Goal: Task Accomplishment & Management: Manage account settings

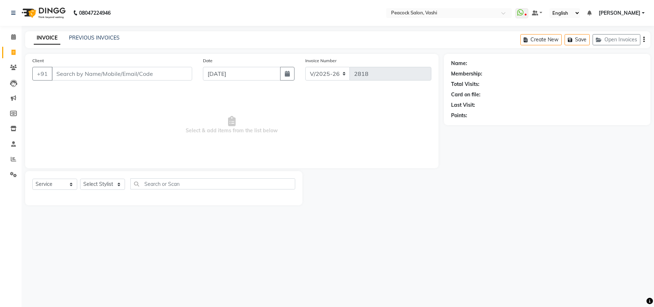
select select "619"
select select "service"
click at [305, 226] on div "08047224946 Select Location × Peacock Salon, Vashi WhatsApp Status ✕ Status: Di…" at bounding box center [327, 153] width 654 height 307
click at [433, 213] on main "INVOICE PREVIOUS INVOICES Create New Save Open Invoices Client +91 Date 01-09-2…" at bounding box center [338, 123] width 633 height 185
click at [436, 210] on main "INVOICE PREVIOUS INVOICES Create New Save Open Invoices Client +91 Date 01-09-2…" at bounding box center [338, 123] width 633 height 185
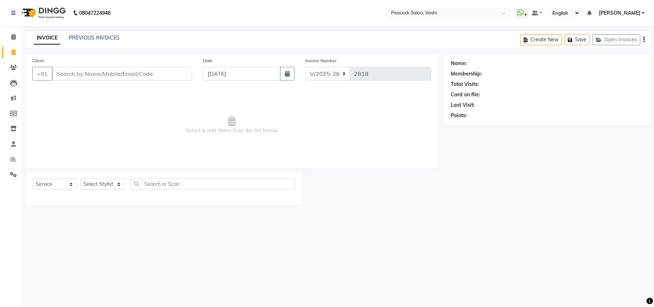
click at [436, 210] on main "INVOICE PREVIOUS INVOICES Create New Save Open Invoices Client +91 Date 01-09-2…" at bounding box center [338, 123] width 633 height 185
click at [383, 127] on span "Select & add items from the list below" at bounding box center [231, 125] width 399 height 72
drag, startPoint x: 101, startPoint y: 86, endPoint x: 102, endPoint y: 55, distance: 31.0
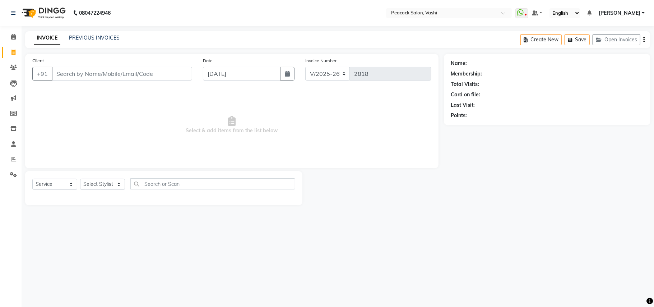
click at [101, 83] on div "Client +91 Date 01-09-2025 Invoice Number V/2025 V/2025-26 2818 Select & add it…" at bounding box center [232, 111] width 414 height 114
click at [78, 74] on input "Client" at bounding box center [122, 74] width 141 height 14
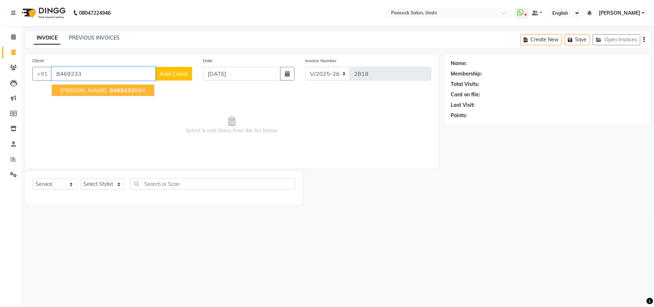
click at [78, 89] on span "[PERSON_NAME]" at bounding box center [83, 90] width 46 height 7
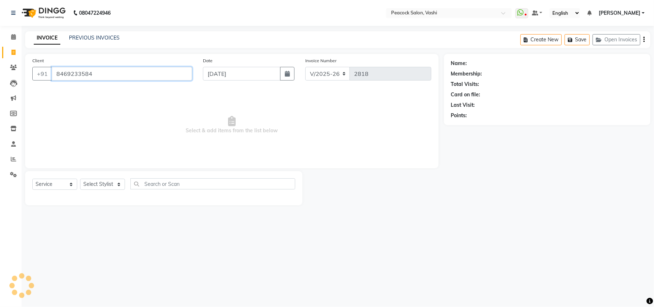
type input "8469233584"
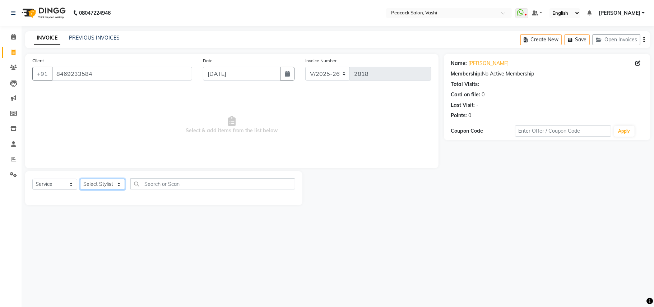
click at [97, 184] on select "Select Stylist anim shinglai ANKUSH APARNA ASHWINI BHAGWATI DC Dingg Support HA…" at bounding box center [102, 184] width 45 height 11
select select "57174"
click at [80, 179] on select "Select Stylist anim shinglai ANKUSH APARNA ASHWINI BHAGWATI DC Dingg Support HA…" at bounding box center [102, 184] width 45 height 11
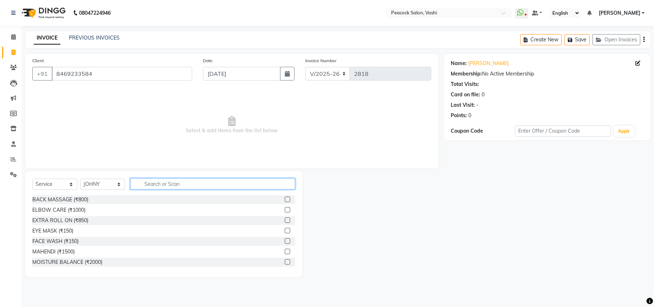
click at [160, 186] on input "text" at bounding box center [212, 183] width 165 height 11
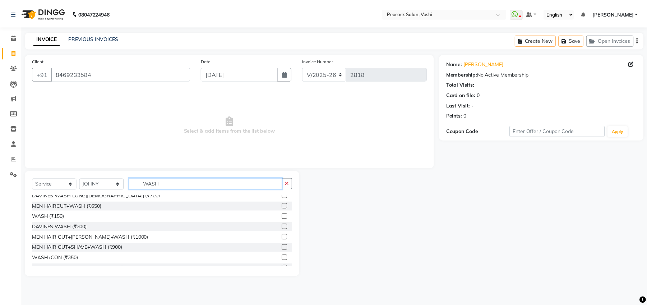
scroll to position [53, 0]
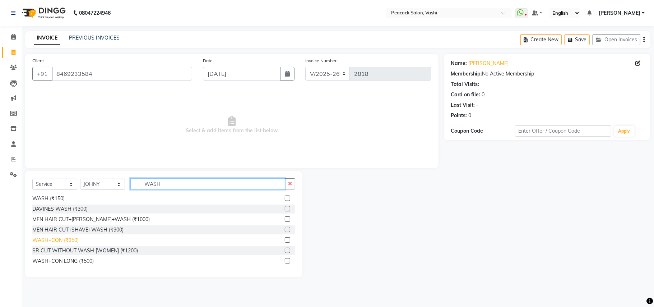
type input "WASH"
click at [69, 242] on div "WASH+CON (₹350)" at bounding box center [55, 240] width 46 height 8
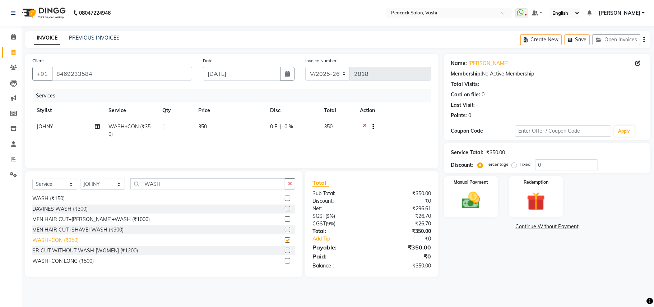
checkbox input "false"
click at [469, 203] on img at bounding box center [471, 200] width 31 height 22
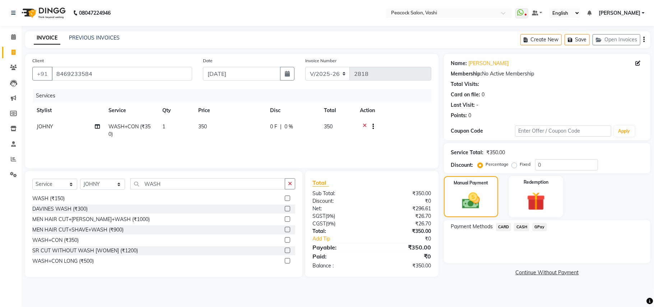
click at [538, 226] on span "GPay" at bounding box center [540, 227] width 15 height 8
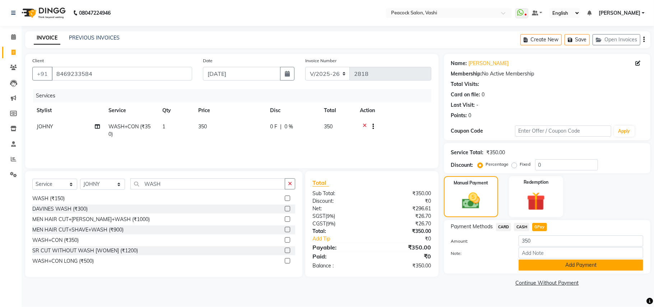
click at [568, 265] on button "Add Payment" at bounding box center [581, 264] width 125 height 11
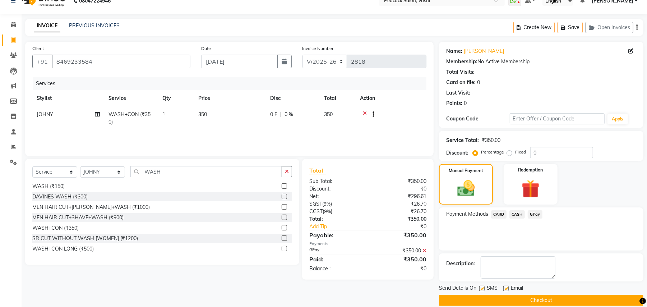
scroll to position [22, 0]
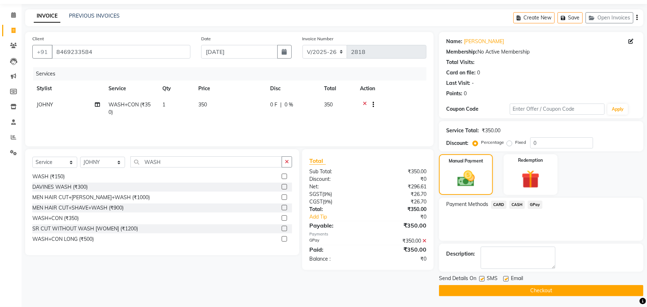
click at [569, 289] on button "Checkout" at bounding box center [541, 290] width 204 height 11
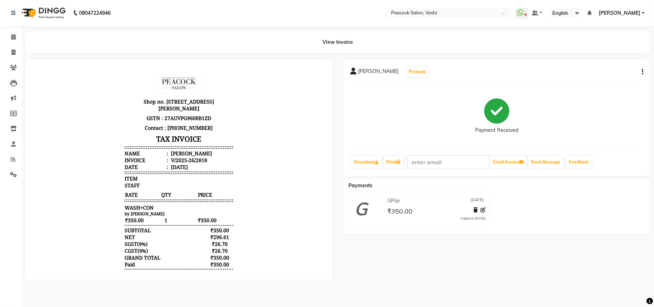
click at [497, 240] on div "KREENA Prebook Payment Received Download Print Email Invoice Send Message Feedb…" at bounding box center [497, 169] width 318 height 221
click at [504, 233] on div "Payments GPay 01-09-2025 ₹350.00 Added on 01-09-2025" at bounding box center [498, 206] width 308 height 55
click at [505, 223] on div "GPay 01-09-2025 ₹350.00 Added on 01-09-2025" at bounding box center [497, 210] width 318 height 36
drag, startPoint x: 508, startPoint y: 217, endPoint x: 508, endPoint y: 176, distance: 41.3
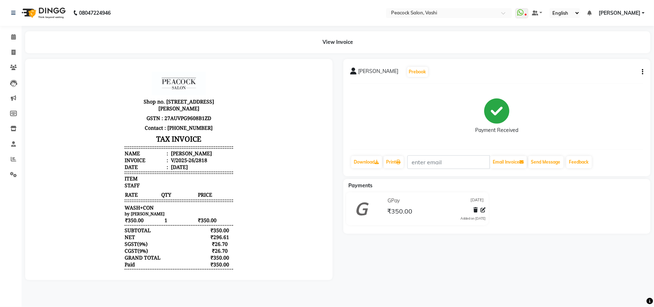
click at [508, 189] on div "Payments GPay 01-09-2025 ₹350.00 Added on 01-09-2025" at bounding box center [498, 206] width 308 height 55
click at [514, 146] on div "KREENA Prebook Payment Received Download Print Email Invoice Send Message Feedb…" at bounding box center [498, 117] width 308 height 117
click at [515, 146] on div "KREENA Prebook Payment Received Download Print Email Invoice Send Message Feedb…" at bounding box center [498, 117] width 308 height 117
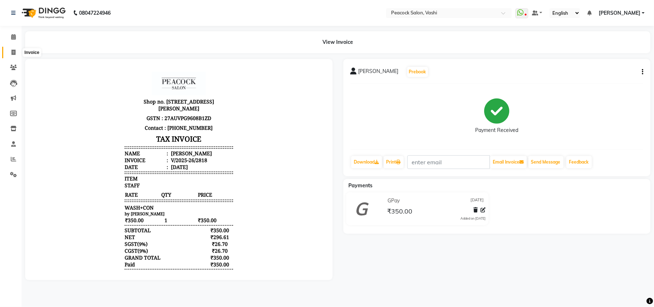
click at [12, 50] on icon at bounding box center [14, 52] width 4 height 5
select select "service"
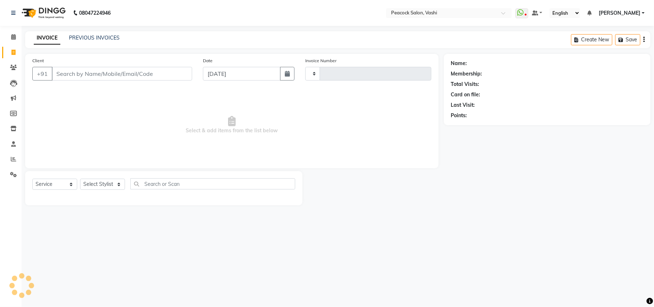
type input "2819"
select select "619"
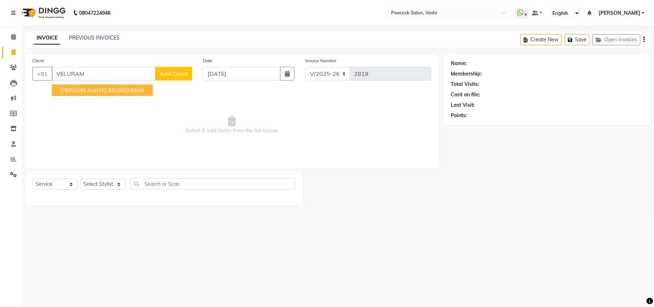
click at [87, 84] on button "anirudhha veluramani 8828039949" at bounding box center [102, 90] width 101 height 12
type input "8828039949"
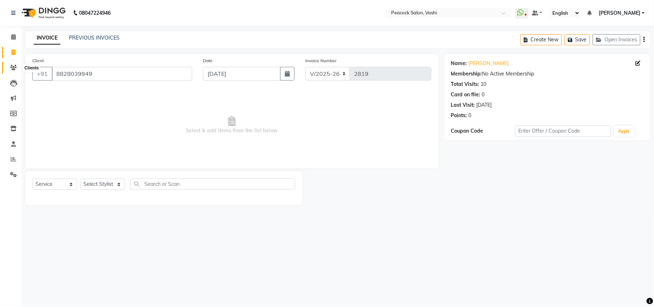
click at [9, 66] on span at bounding box center [13, 68] width 13 height 8
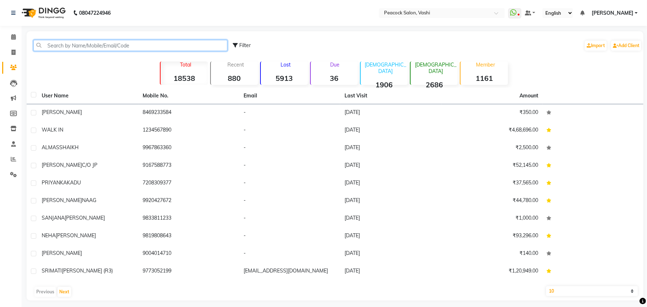
click at [155, 45] on input "text" at bounding box center [130, 45] width 194 height 11
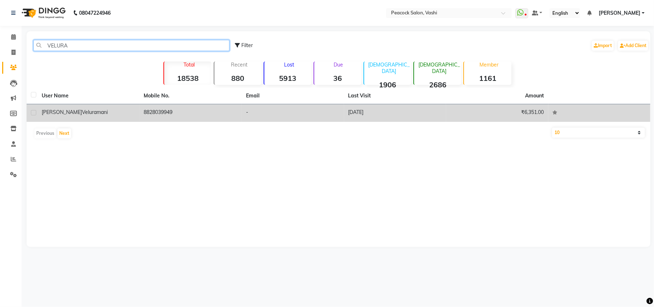
type input "VELURA"
click at [82, 114] on span "veluramani" at bounding box center [95, 112] width 26 height 6
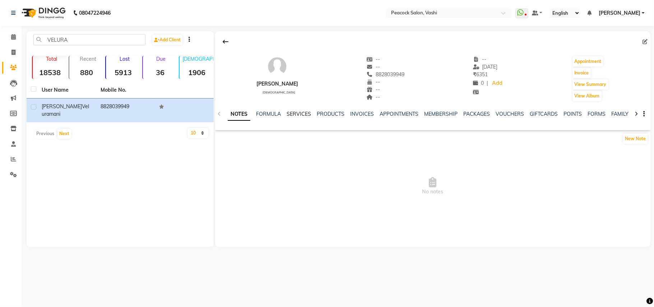
click at [301, 115] on link "SERVICES" at bounding box center [299, 114] width 24 height 6
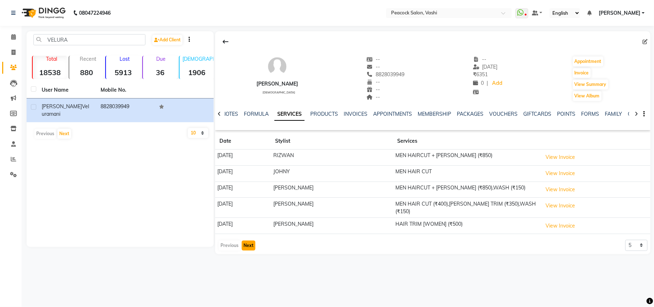
click at [250, 243] on button "Next" at bounding box center [249, 245] width 14 height 10
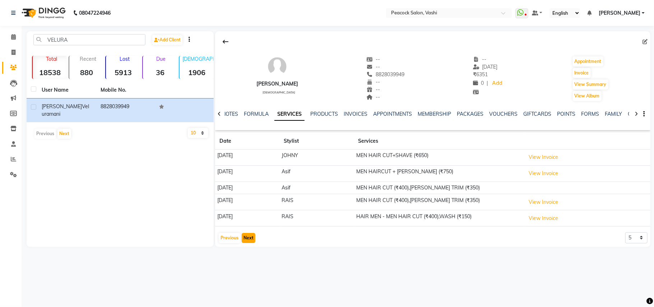
click at [247, 241] on button "Next" at bounding box center [249, 238] width 14 height 10
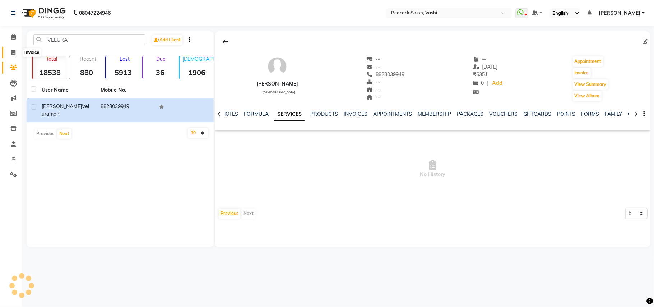
click at [12, 51] on icon at bounding box center [14, 52] width 4 height 5
select select "619"
select select "service"
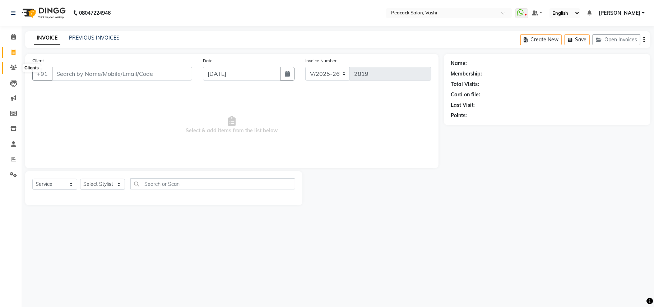
click at [16, 70] on icon at bounding box center [13, 67] width 7 height 5
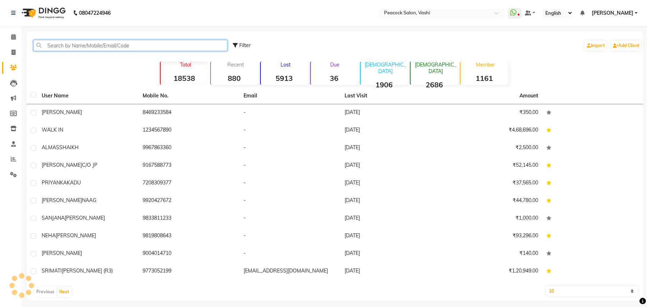
click at [70, 45] on input "text" at bounding box center [130, 45] width 194 height 11
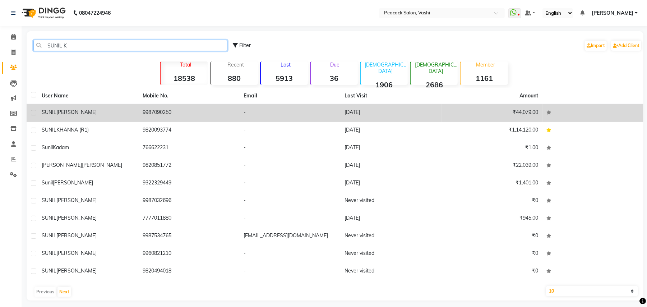
type input "SUNIL K"
click at [53, 112] on span "SUNIL" at bounding box center [49, 112] width 15 height 6
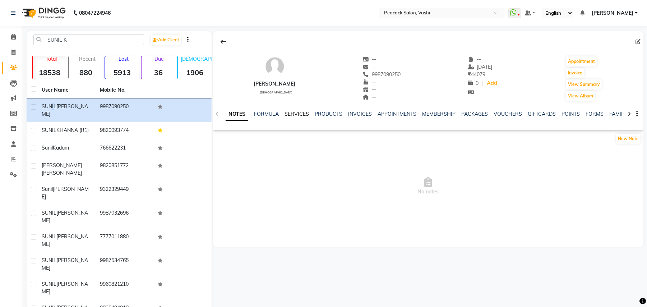
click at [296, 116] on link "SERVICES" at bounding box center [297, 114] width 24 height 6
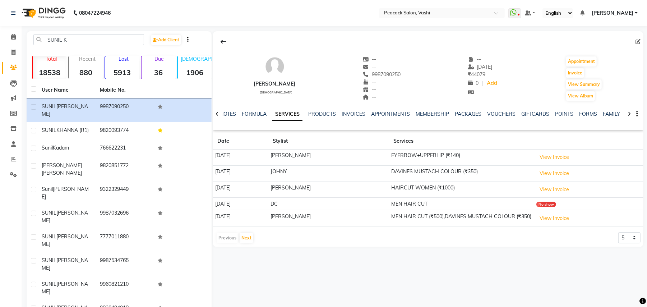
click at [558, 180] on td "View Invoice" at bounding box center [588, 173] width 109 height 16
click at [558, 175] on button "View Invoice" at bounding box center [555, 173] width 36 height 11
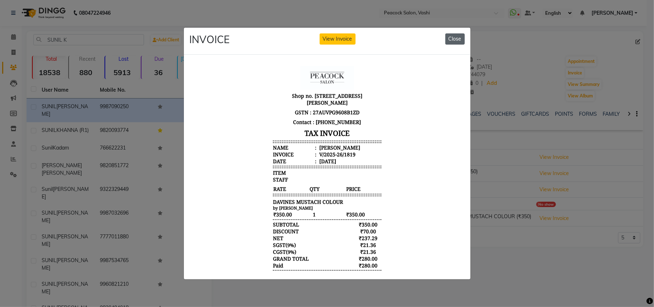
click at [455, 36] on button "Close" at bounding box center [455, 38] width 19 height 11
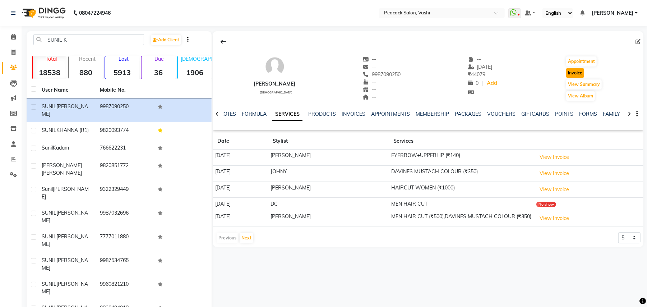
click at [583, 75] on button "Invoice" at bounding box center [575, 73] width 18 height 10
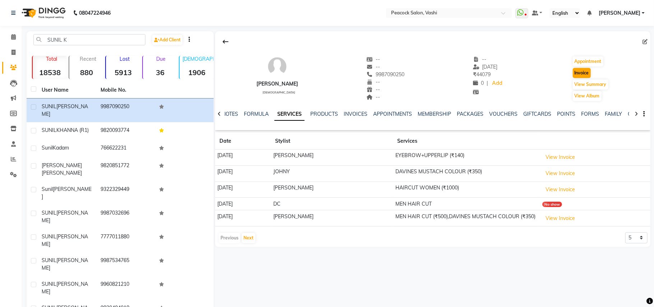
select select "619"
select select "service"
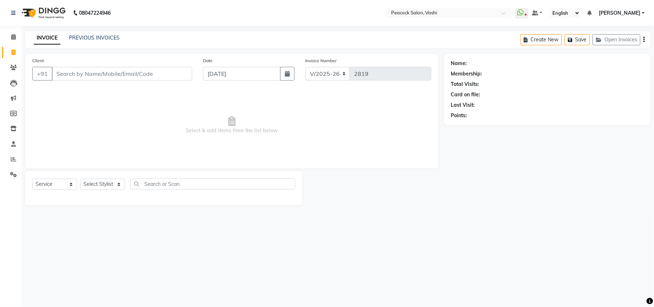
type input "9987090250"
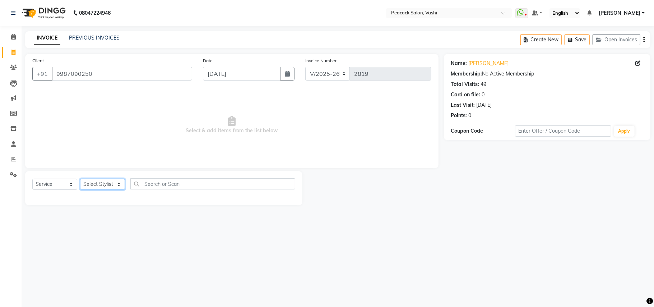
click at [89, 184] on select "Select Stylist anim shinglai ANKUSH APARNA ASHWINI BHAGWATI DC Dingg Support HA…" at bounding box center [102, 184] width 45 height 11
select select "86665"
click at [80, 179] on select "Select Stylist anim shinglai ANKUSH APARNA ASHWINI BHAGWATI DC Dingg Support HA…" at bounding box center [102, 184] width 45 height 11
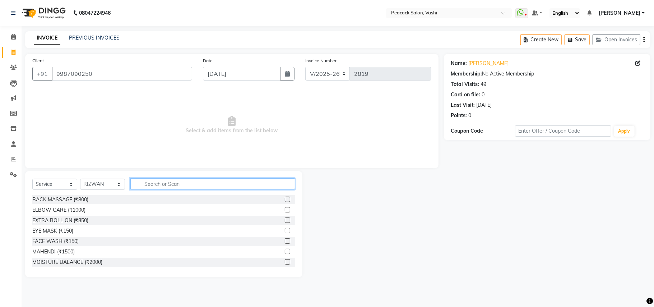
click at [149, 182] on input "text" at bounding box center [212, 183] width 165 height 11
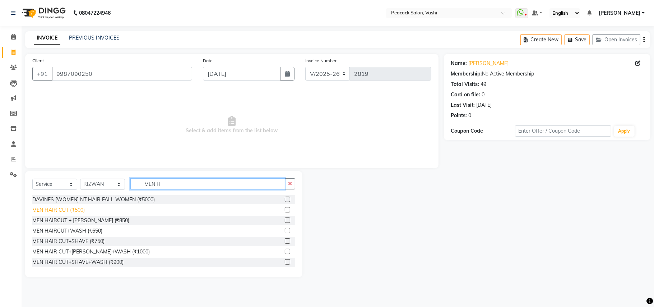
type input "MEN H"
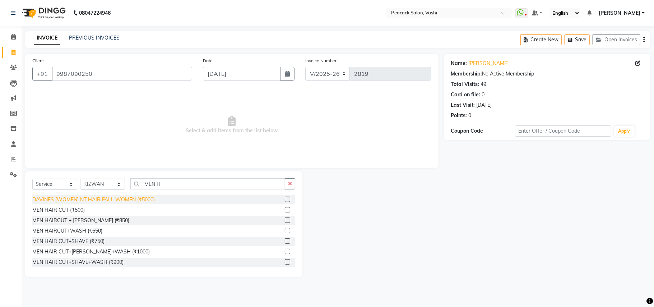
drag, startPoint x: 72, startPoint y: 207, endPoint x: 100, endPoint y: 200, distance: 28.9
click at [72, 208] on div "MEN HAIR CUT (₹500)" at bounding box center [58, 210] width 52 height 8
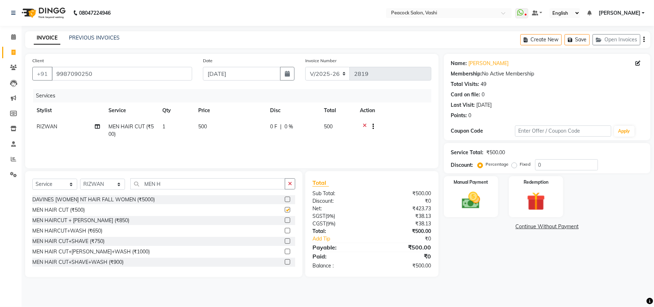
checkbox input "false"
click at [170, 182] on input "MEN H" at bounding box center [207, 183] width 155 height 11
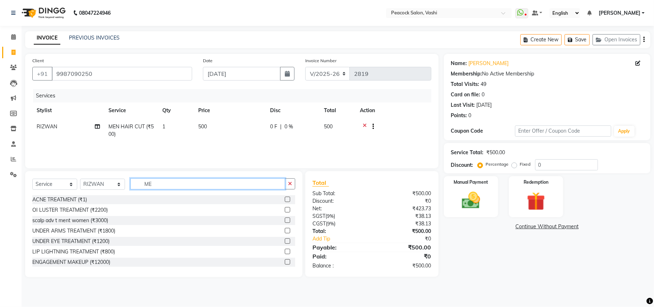
type input "M"
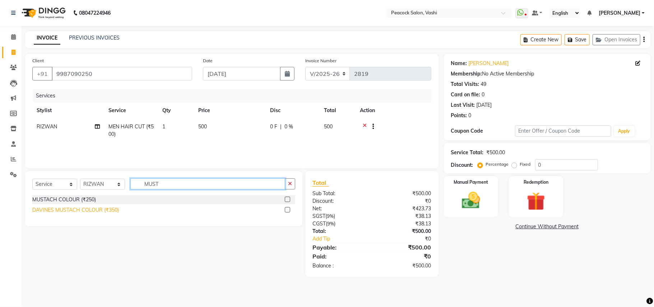
type input "MUST"
click at [108, 209] on div "DAVINES MUSTACH COLOUR (₹350)" at bounding box center [75, 210] width 87 height 8
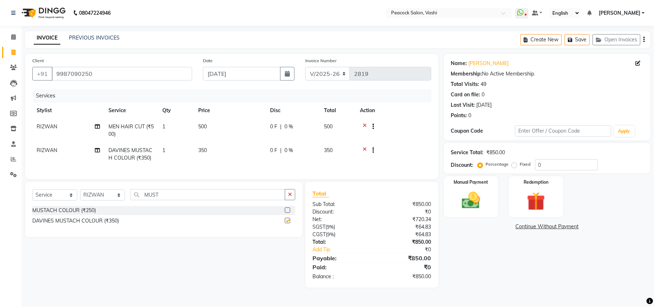
checkbox input "false"
click at [583, 38] on button "Save" at bounding box center [577, 39] width 25 height 11
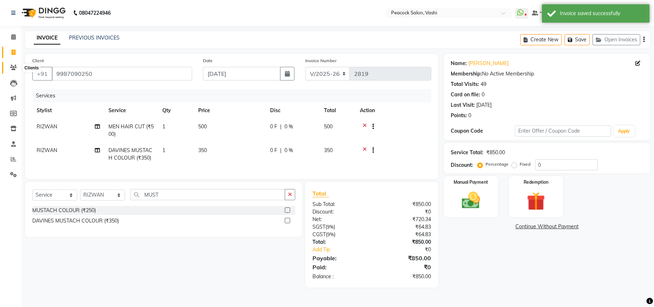
click at [10, 67] on icon at bounding box center [13, 67] width 7 height 5
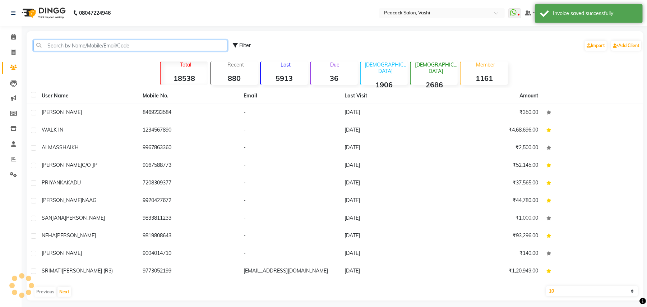
click at [77, 46] on input "text" at bounding box center [130, 45] width 194 height 11
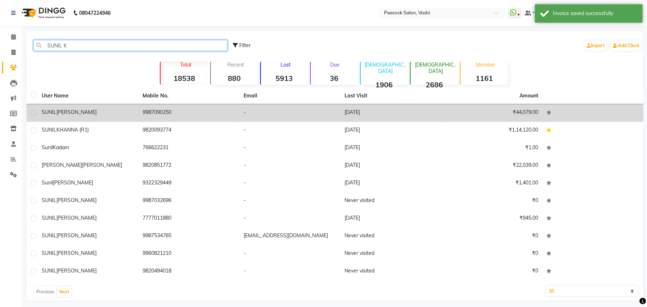
type input "SUNIL K"
click at [59, 115] on span "KUMAR" at bounding box center [76, 112] width 40 height 6
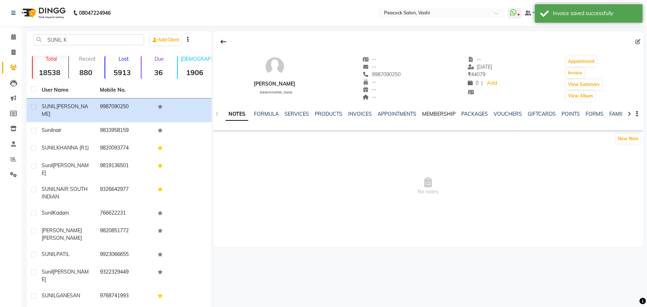
click at [447, 114] on link "MEMBERSHIP" at bounding box center [438, 114] width 33 height 6
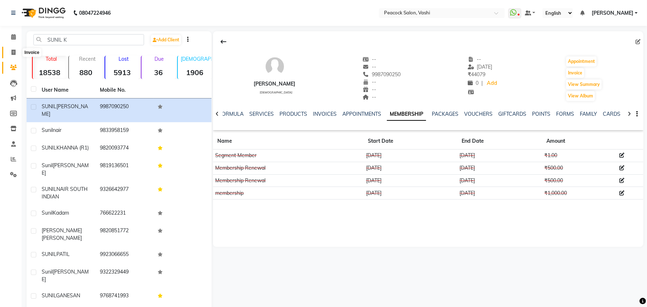
click at [12, 53] on icon at bounding box center [14, 52] width 4 height 5
select select "service"
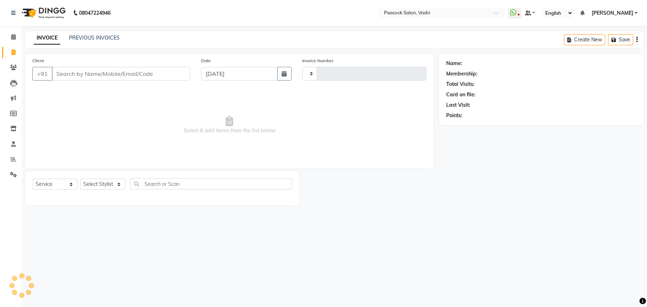
type input "2819"
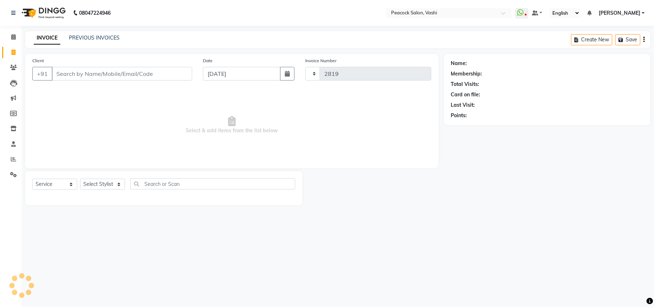
select select "619"
click at [626, 37] on button "Open Invoices" at bounding box center [617, 39] width 48 height 11
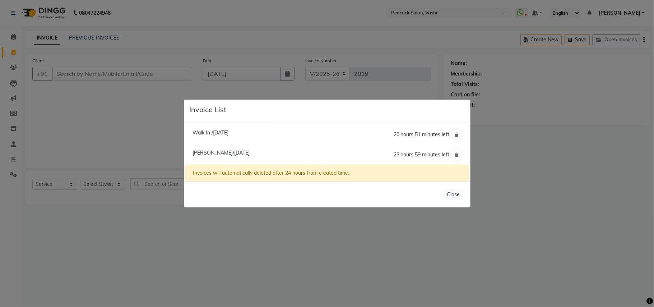
click at [250, 151] on span "Sunil Kumar/01 September 2025" at bounding box center [221, 153] width 57 height 6
type input "9987090250"
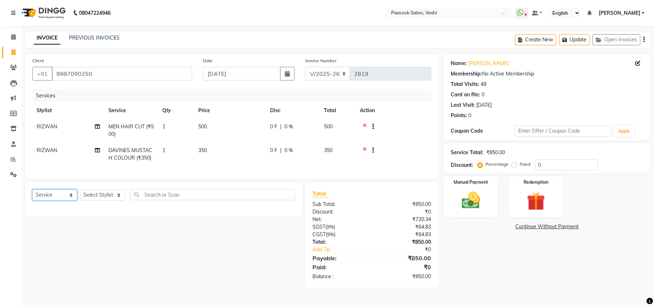
click at [69, 201] on select "Select Service Product Membership Package Voucher Prepaid Gift Card" at bounding box center [54, 194] width 45 height 11
select select "membership"
click at [32, 197] on select "Select Service Product Membership Package Voucher Prepaid Gift Card" at bounding box center [54, 194] width 45 height 11
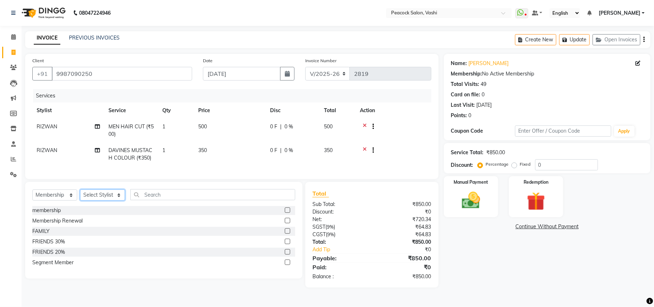
click at [100, 201] on select "Select Stylist anim shinglai ANKUSH APARNA ASHWINI BHAGWATI DC Dingg Support HA…" at bounding box center [102, 194] width 45 height 11
select select "22388"
click at [80, 197] on select "Select Stylist anim shinglai ANKUSH APARNA ASHWINI BHAGWATI DC Dingg Support HA…" at bounding box center [102, 194] width 45 height 11
click at [76, 225] on div "Membership Renewal" at bounding box center [57, 221] width 50 height 8
select select "select"
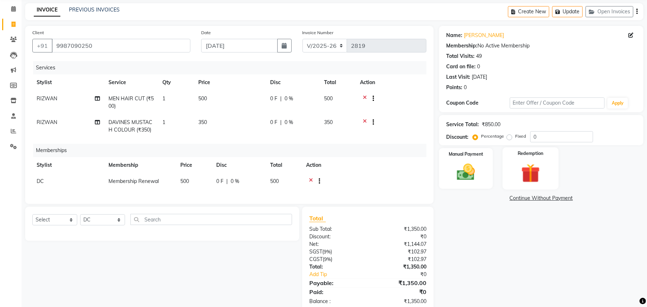
scroll to position [51, 0]
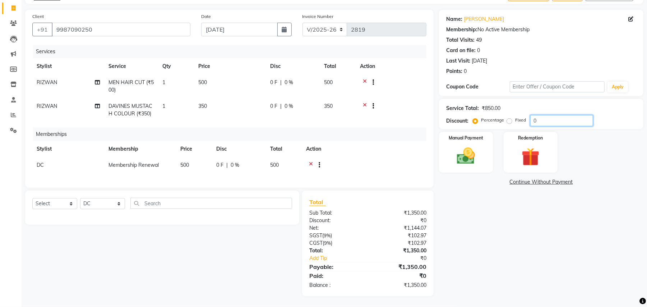
drag, startPoint x: 552, startPoint y: 111, endPoint x: 549, endPoint y: 116, distance: 5.5
click at [552, 115] on input "0" at bounding box center [561, 120] width 63 height 11
type input "20"
click at [478, 145] on img at bounding box center [466, 156] width 31 height 22
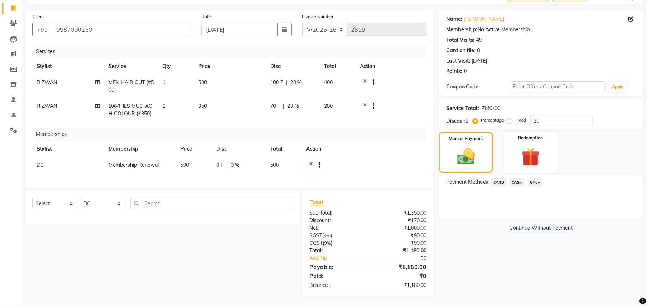
click at [502, 178] on span "CARD" at bounding box center [498, 182] width 15 height 8
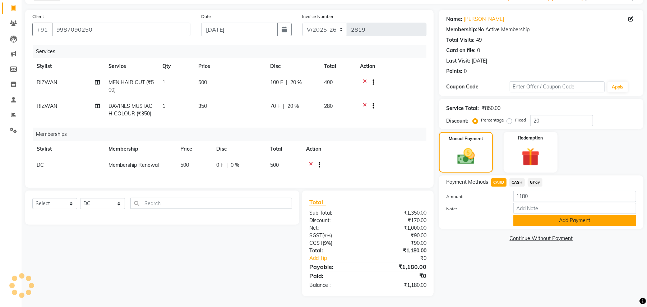
click at [529, 215] on button "Add Payment" at bounding box center [575, 220] width 123 height 11
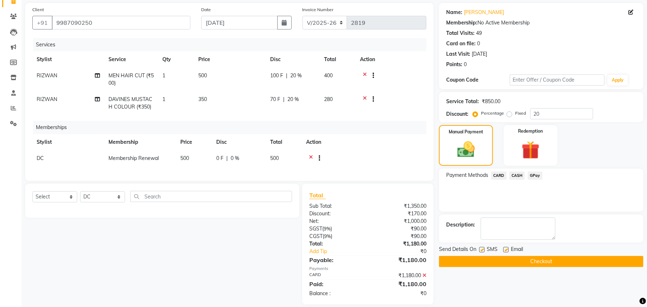
scroll to position [66, 0]
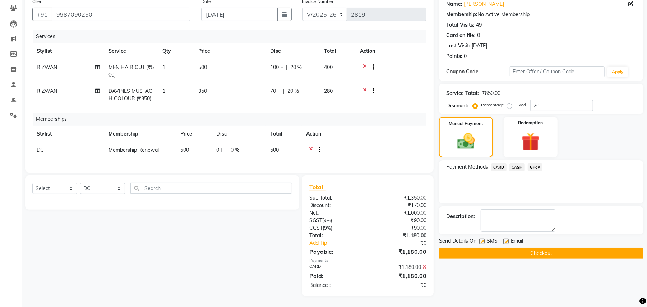
click at [529, 248] on button "Checkout" at bounding box center [541, 253] width 204 height 11
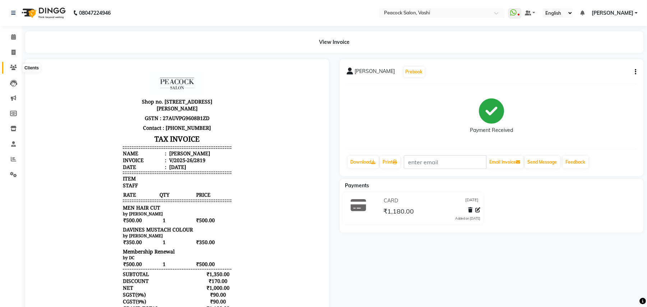
click at [12, 68] on icon at bounding box center [13, 67] width 7 height 5
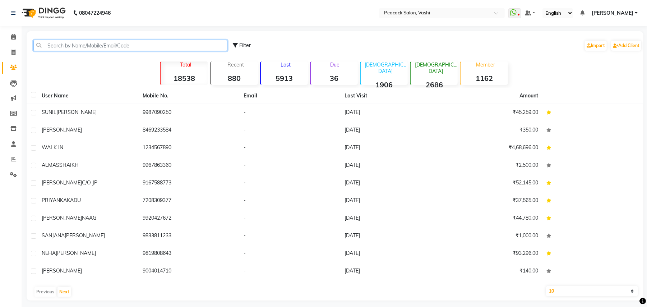
click at [52, 47] on input "text" at bounding box center [130, 45] width 194 height 11
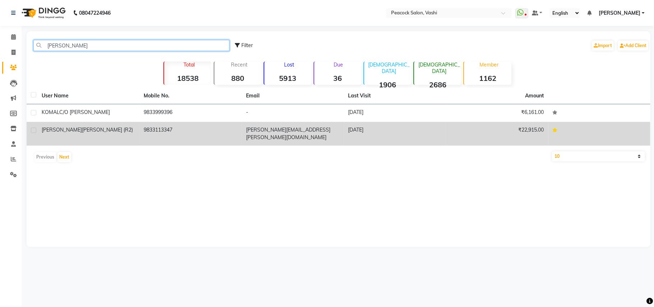
type input "PULIN"
click at [73, 133] on div "PULIN PARIKH (R2)" at bounding box center [89, 130] width 94 height 8
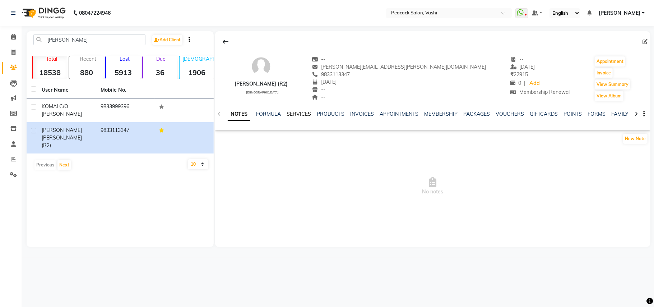
click at [304, 114] on link "SERVICES" at bounding box center [299, 114] width 24 height 6
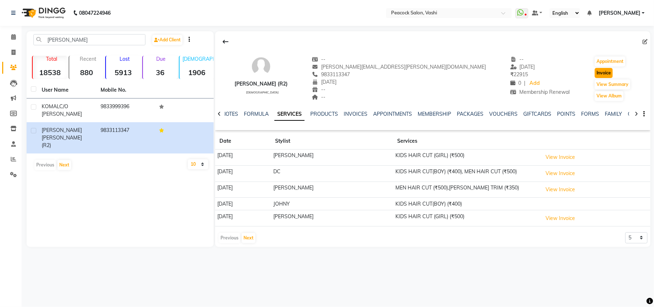
click at [595, 71] on button "Invoice" at bounding box center [604, 73] width 18 height 10
select select "619"
select select "service"
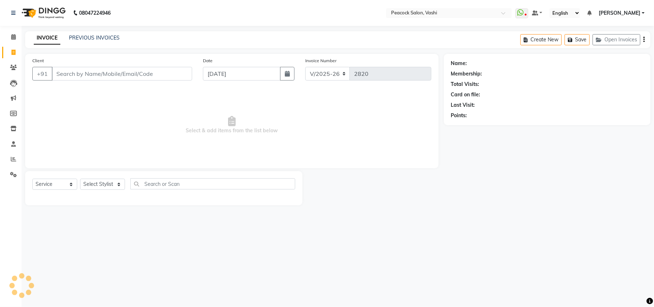
type input "9833113347"
select select "1: Object"
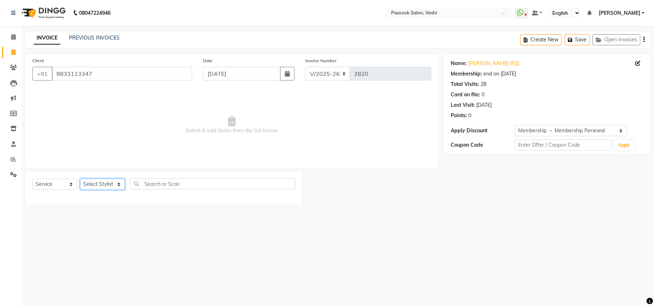
click at [110, 181] on select "Select Stylist anim shinglai ANKUSH APARNA ASHWINI BHAGWATI DC Dingg Support HA…" at bounding box center [102, 184] width 45 height 11
select select "86665"
click at [80, 179] on select "Select Stylist anim shinglai ANKUSH APARNA ASHWINI BHAGWATI DC Dingg Support HA…" at bounding box center [102, 184] width 45 height 11
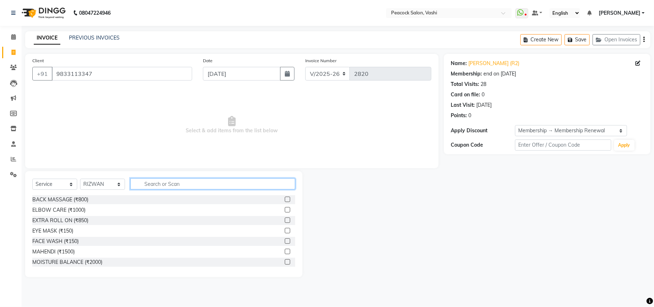
click at [171, 185] on input "text" at bounding box center [212, 183] width 165 height 11
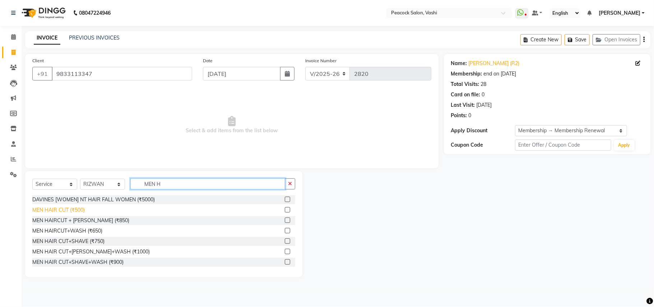
type input "MEN H"
drag, startPoint x: 41, startPoint y: 209, endPoint x: 68, endPoint y: 201, distance: 28.6
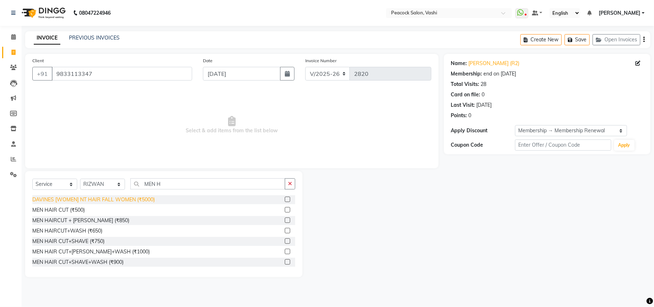
click at [42, 209] on div "MEN HAIR CUT (₹500)" at bounding box center [58, 210] width 52 height 8
checkbox input "false"
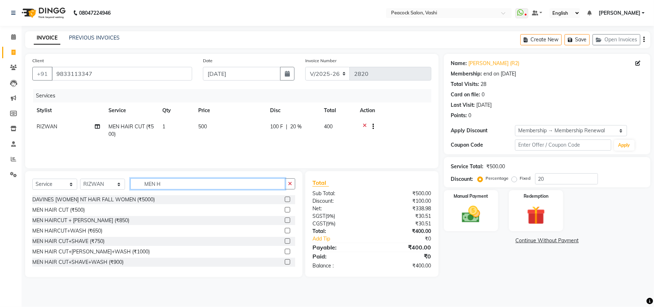
click at [166, 185] on input "MEN H" at bounding box center [207, 183] width 155 height 11
type input "M"
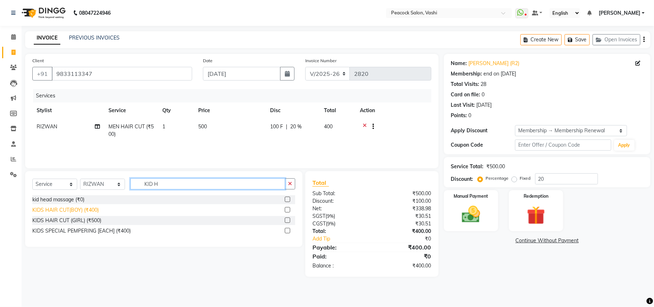
type input "KID H"
click at [72, 208] on div "KIDS HAIR CUT(BOY) (₹400)" at bounding box center [65, 210] width 66 height 8
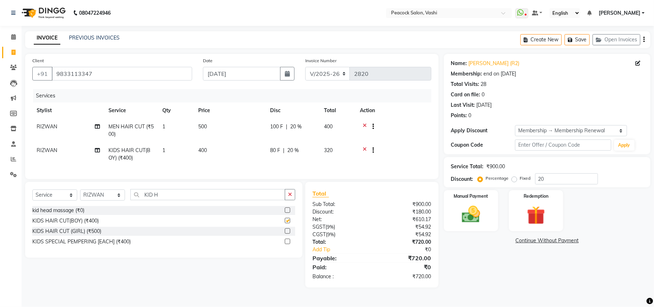
checkbox input "false"
click at [575, 43] on button "Save" at bounding box center [577, 39] width 25 height 11
click at [573, 37] on icon "button" at bounding box center [571, 39] width 7 height 5
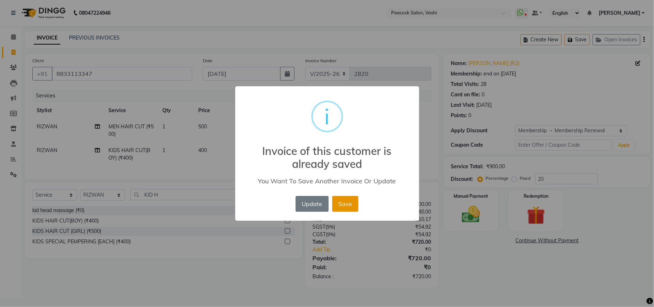
click at [349, 207] on button "Save" at bounding box center [345, 204] width 26 height 16
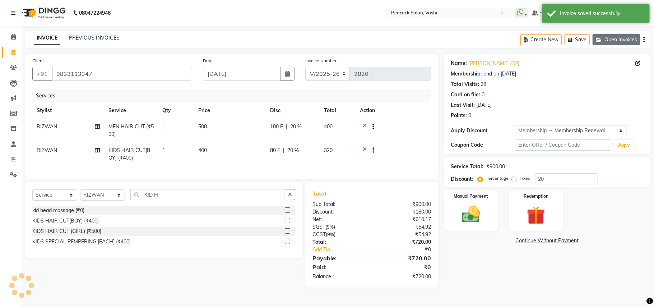
click at [608, 35] on button "Open Invoices" at bounding box center [617, 39] width 48 height 11
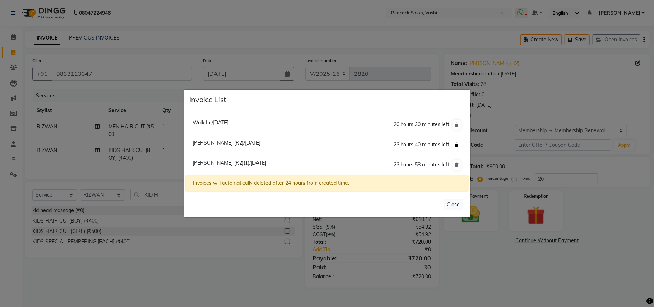
click at [455, 142] on button at bounding box center [458, 145] width 8 height 10
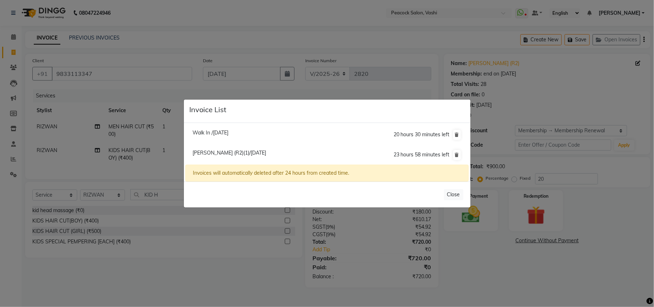
click at [229, 134] on span "Walk In /01 September 2025" at bounding box center [211, 132] width 36 height 6
type input "1234567890"
type input "0"
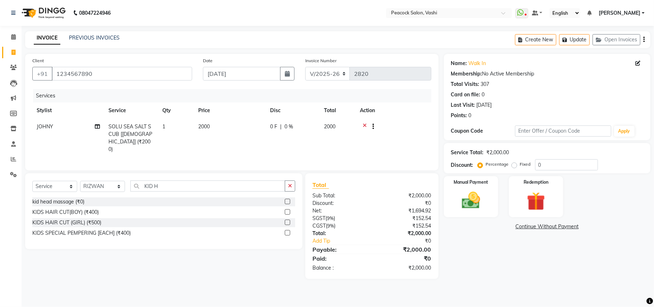
select select
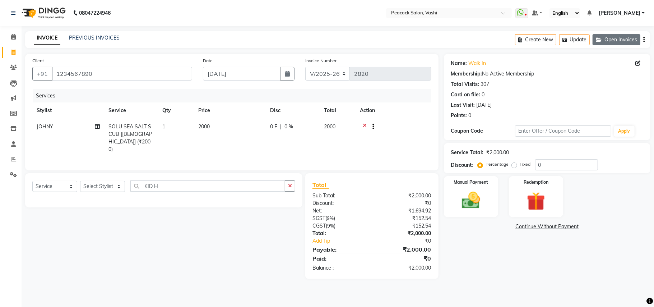
click at [612, 39] on button "Open Invoices" at bounding box center [617, 39] width 48 height 11
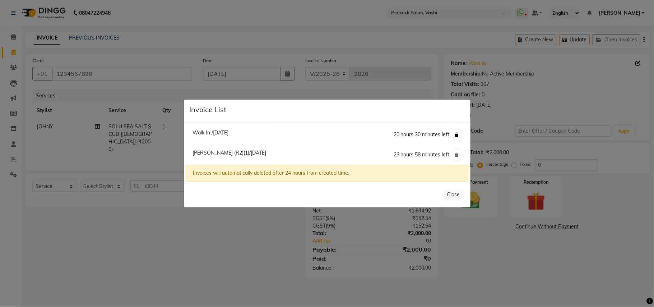
click at [455, 134] on icon at bounding box center [457, 135] width 4 height 4
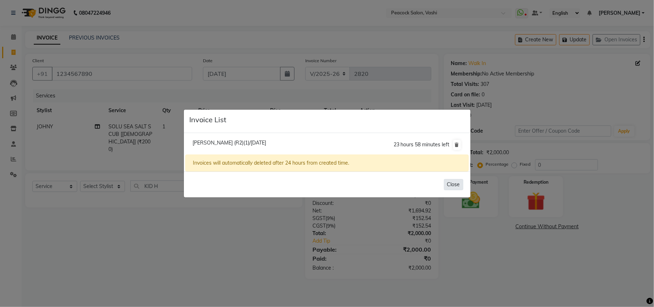
click at [451, 185] on button "Close" at bounding box center [453, 184] width 19 height 11
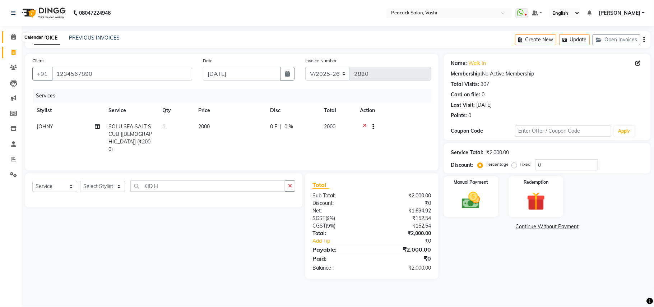
click at [15, 36] on icon at bounding box center [13, 36] width 5 height 5
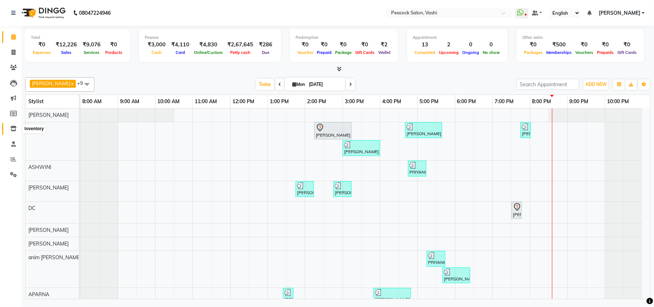
click at [14, 130] on icon at bounding box center [13, 128] width 6 height 5
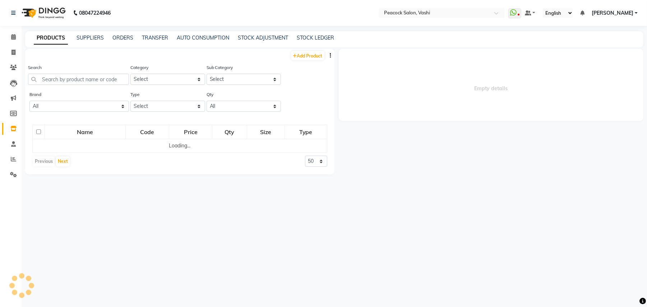
select select
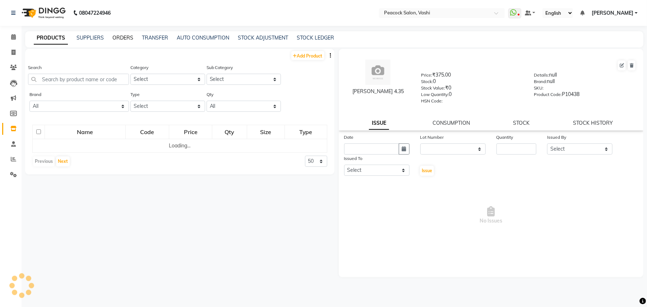
click at [124, 35] on link "ORDERS" at bounding box center [122, 38] width 21 height 6
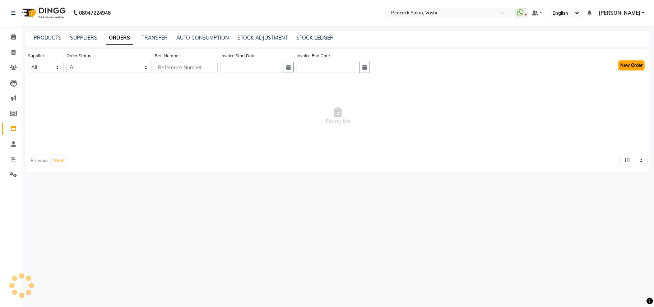
click at [627, 64] on button "New Order" at bounding box center [632, 65] width 26 height 10
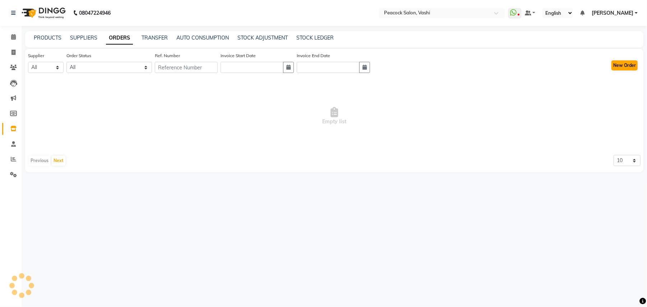
select select "true"
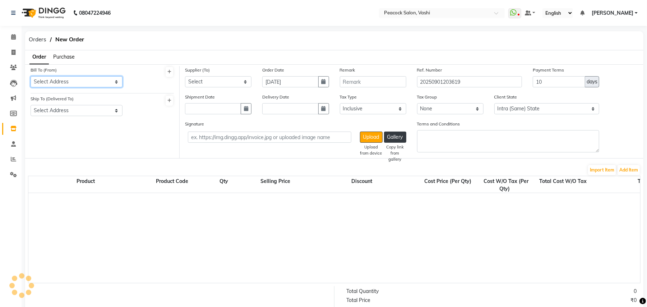
click at [65, 78] on select "Select Address" at bounding box center [77, 81] width 92 height 11
select select "566"
click at [31, 76] on select "Select Address Salon SALON" at bounding box center [77, 81] width 92 height 11
click at [81, 107] on select "Select Address Salon" at bounding box center [77, 110] width 92 height 11
select select "481"
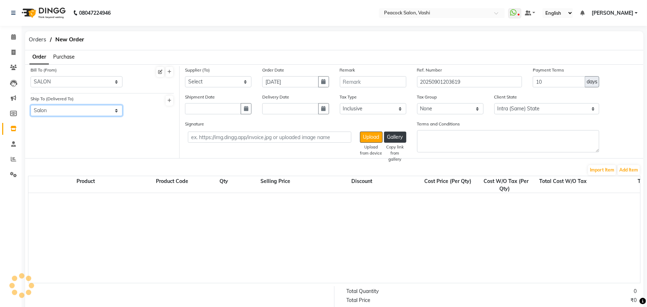
click at [31, 105] on select "Select Address Salon" at bounding box center [77, 110] width 92 height 11
click at [193, 79] on select "Select Peacock - person nakoda tradepoint llp - NAKODA TRADEPOINT LLP SUSTAINAB…" at bounding box center [218, 81] width 66 height 11
select select "812"
select select "1165"
click at [185, 76] on select "Select Peacock - person nakoda tradepoint llp - NAKODA TRADEPOINT LLP SUSTAINAB…" at bounding box center [218, 81] width 66 height 11
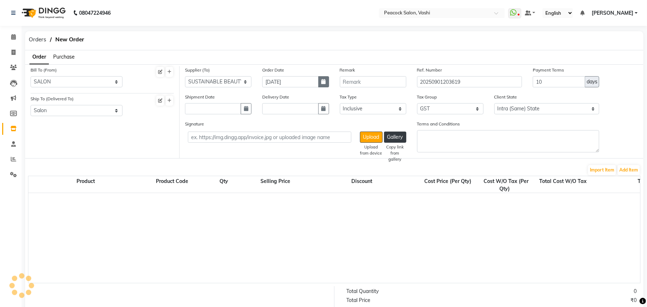
click at [323, 82] on icon "button" at bounding box center [324, 81] width 4 height 5
select select "9"
select select "2025"
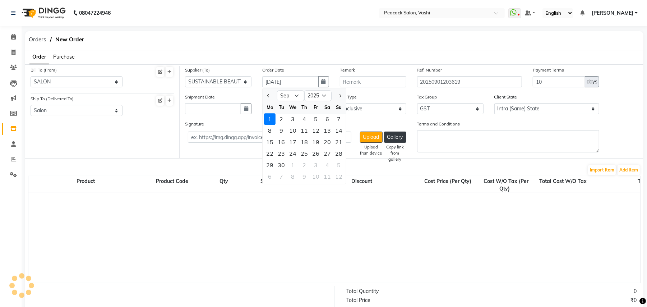
click at [301, 58] on div "Order Purchase" at bounding box center [334, 57] width 629 height 14
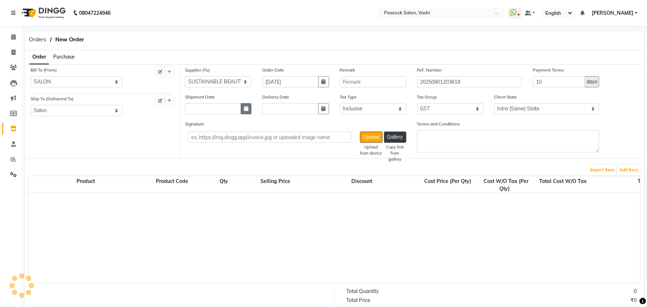
click at [250, 109] on button "button" at bounding box center [246, 108] width 11 height 11
select select "9"
select select "2025"
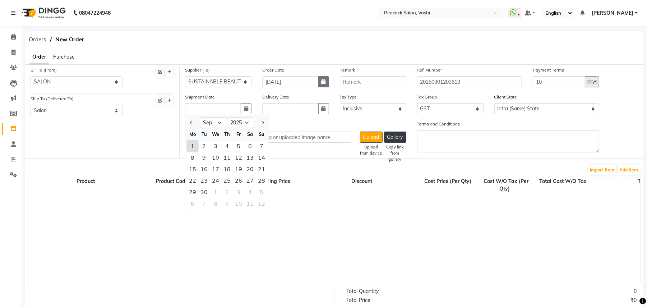
click at [319, 82] on button "button" at bounding box center [323, 81] width 11 height 11
select select "9"
select select "2025"
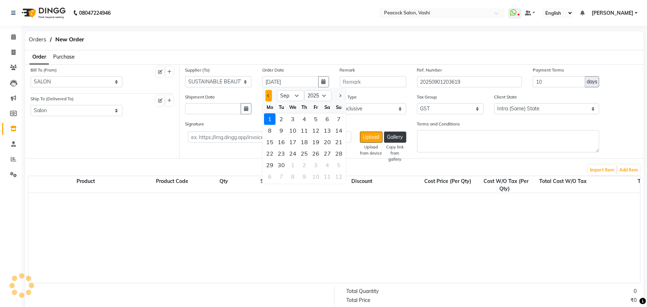
click at [267, 97] on button "Previous month" at bounding box center [269, 96] width 6 height 12
select select "8"
click at [316, 161] on div "29" at bounding box center [316, 165] width 12 height 12
type input "29-08-2025"
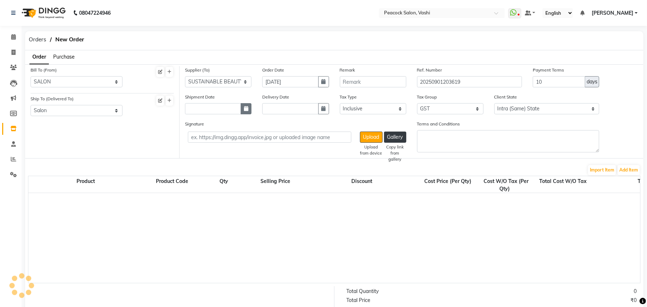
click at [248, 110] on icon "button" at bounding box center [246, 108] width 4 height 5
select select "9"
select select "2025"
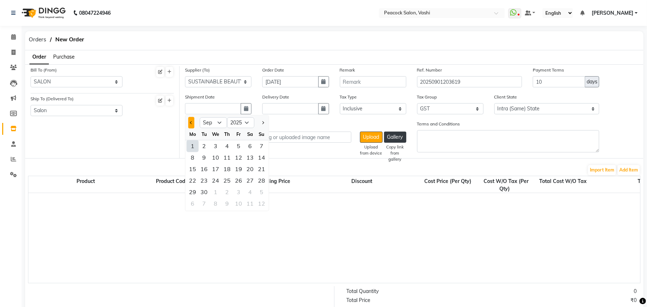
click at [193, 124] on button "Previous month" at bounding box center [191, 123] width 6 height 12
select select "8"
click at [234, 194] on div "29" at bounding box center [239, 192] width 12 height 12
type input "29-08-2025"
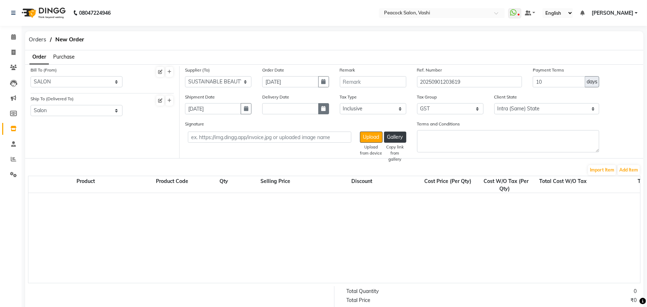
click at [322, 109] on icon "button" at bounding box center [324, 108] width 4 height 5
select select "9"
select select "2025"
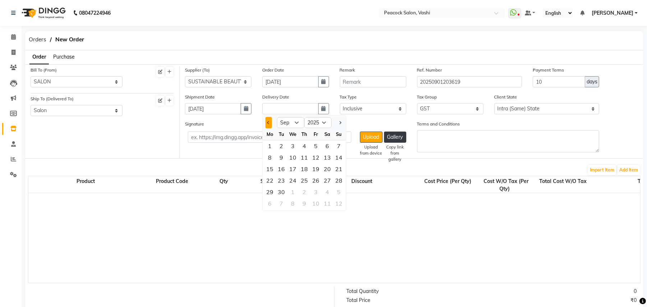
drag, startPoint x: 263, startPoint y: 118, endPoint x: 267, endPoint y: 119, distance: 3.8
click at [267, 119] on div at bounding box center [270, 123] width 14 height 12
click at [267, 119] on button "Previous month" at bounding box center [269, 123] width 6 height 12
select select "8"
click at [316, 193] on div "29" at bounding box center [316, 192] width 12 height 12
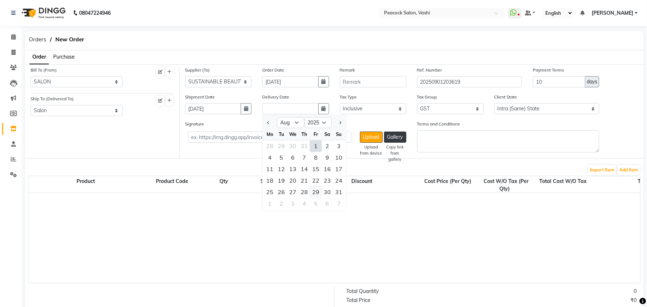
type input "29-08-2025"
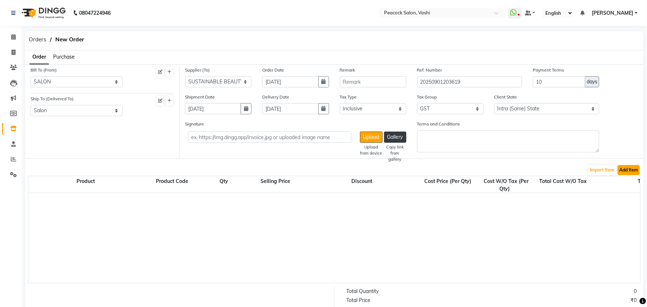
click at [620, 169] on button "Add Item" at bounding box center [629, 170] width 22 height 10
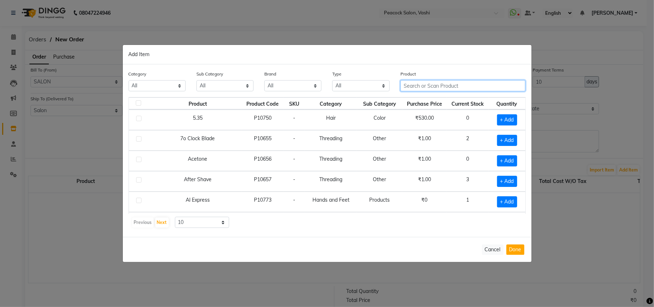
click at [433, 88] on input "text" at bounding box center [463, 85] width 125 height 11
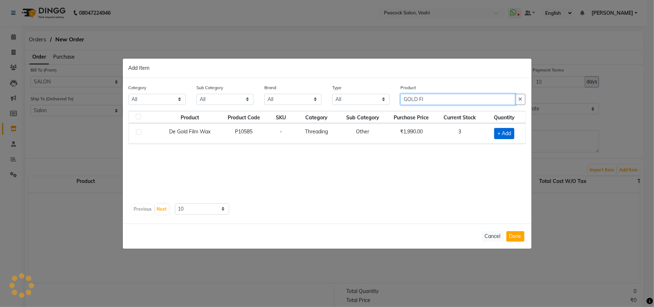
type input "GOLD FI"
click at [503, 133] on span "+ Add" at bounding box center [505, 133] width 20 height 11
checkbox input "true"
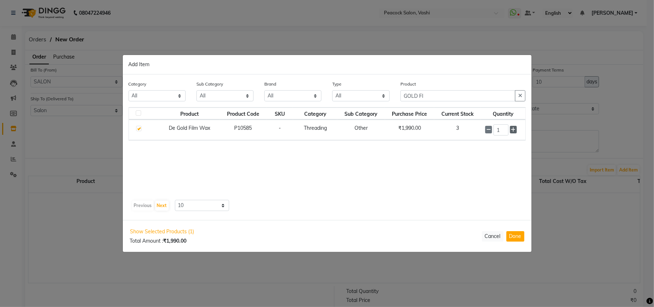
click at [512, 131] on icon at bounding box center [513, 129] width 5 height 5
type input "3"
click at [508, 236] on button "Done" at bounding box center [516, 236] width 18 height 10
select select "812"
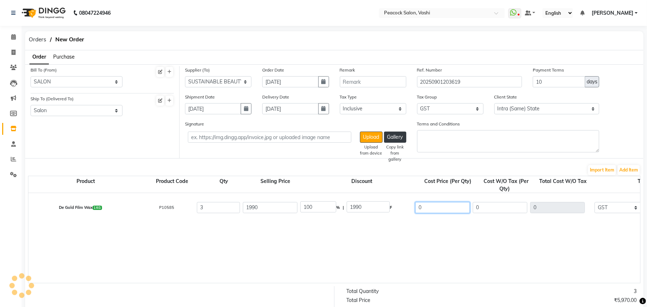
click at [433, 210] on input "0" at bounding box center [442, 207] width 55 height 11
click at [273, 210] on input "1990" at bounding box center [270, 207] width 55 height 11
click at [433, 206] on input "number" at bounding box center [442, 207] width 55 height 11
type input "1686.44"
type input "15.25"
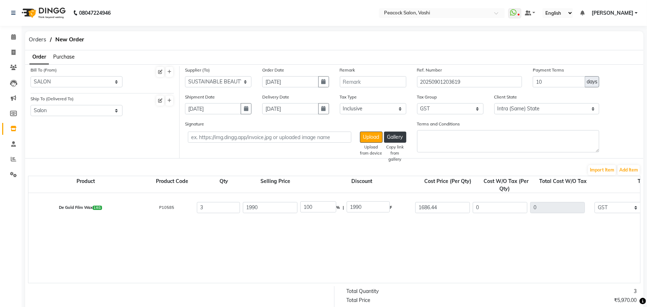
type input "303.56"
type input "1429.19"
type input "4287.57"
type input "771.76"
type input "5059.33"
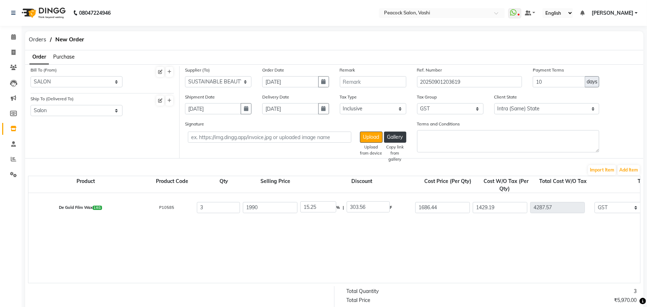
click at [451, 208] on input "1686.44" at bounding box center [442, 207] width 55 height 11
type input "1"
type input "1124.293"
type input "43.5"
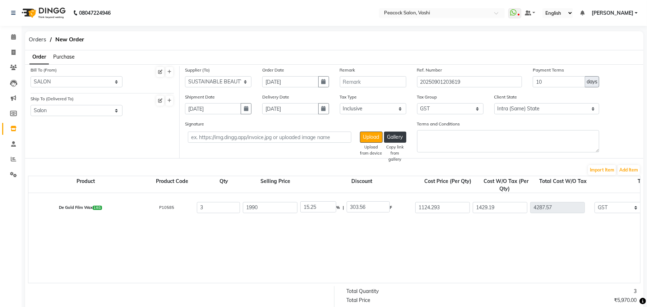
type input "865.71"
type input "952.79"
type input "2858.37"
type input "514.51"
type input "3372.88"
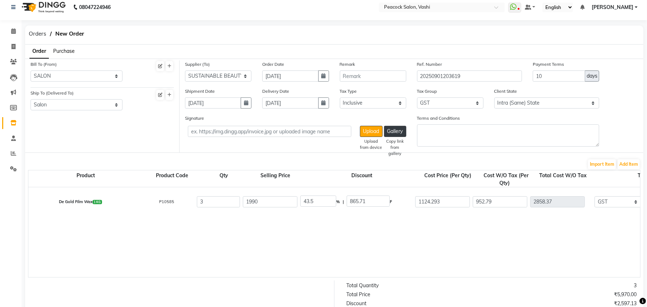
scroll to position [1, 0]
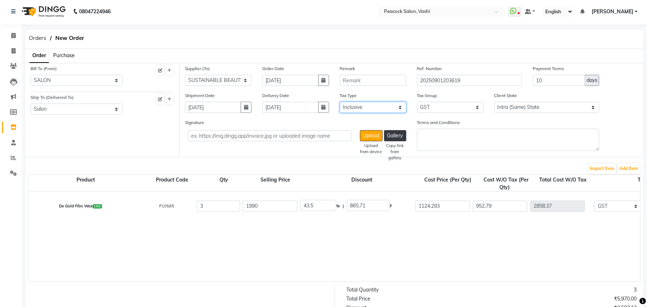
click at [373, 107] on select "Select Inclusive Exclusive" at bounding box center [373, 107] width 66 height 11
select select "false"
click at [340, 102] on select "Select Inclusive Exclusive" at bounding box center [373, 107] width 66 height 11
type input "1124.29"
type input "3372.87"
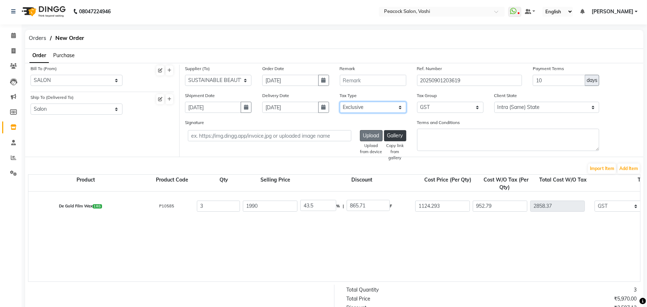
type input "607.12"
type input "3979.99"
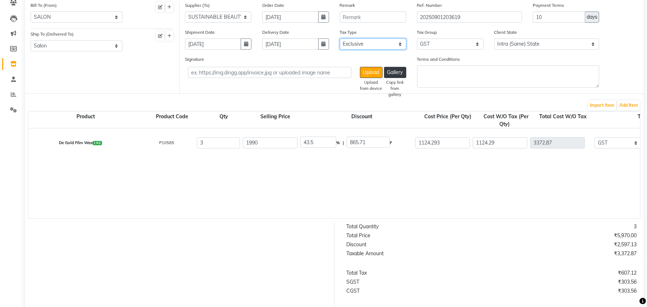
scroll to position [161, 0]
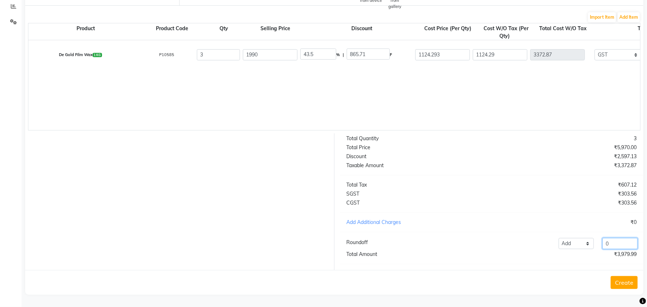
click at [614, 239] on input "0" at bounding box center [620, 243] width 35 height 11
type input "0.01"
click at [627, 283] on button "Create" at bounding box center [624, 282] width 27 height 13
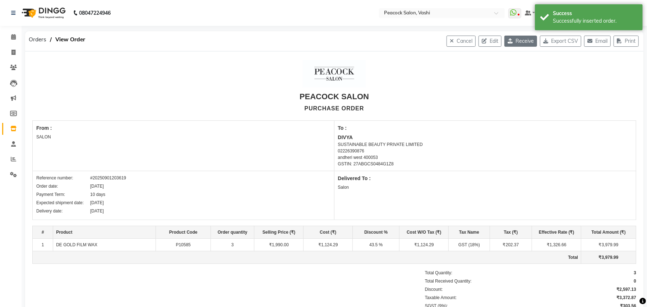
click at [524, 40] on button "Receive" at bounding box center [521, 41] width 33 height 11
select select "566"
select select "481"
select select "1165"
select select "false"
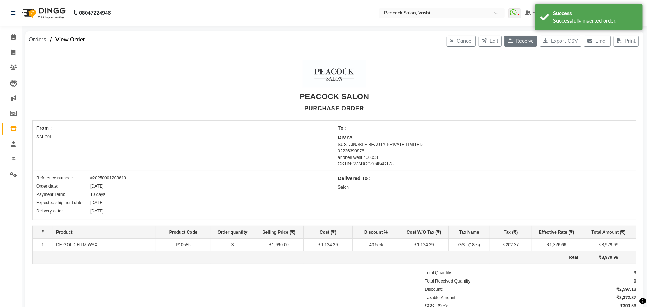
select select "812"
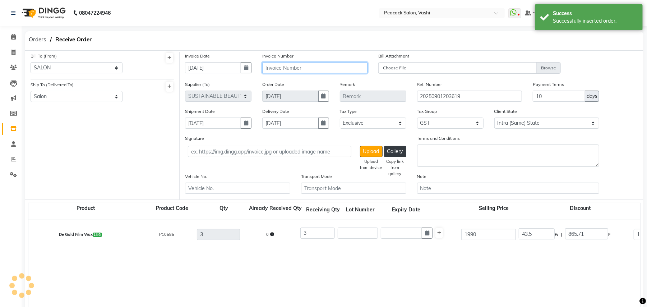
click at [273, 65] on input "text" at bounding box center [314, 67] width 105 height 11
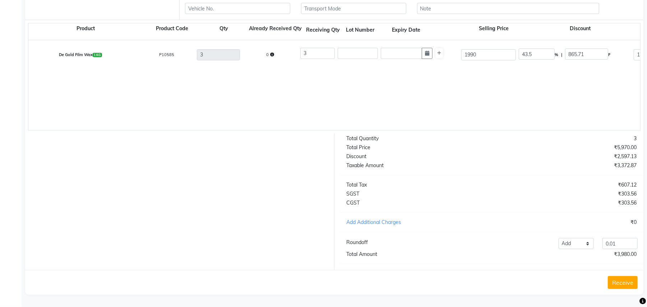
scroll to position [187, 0]
type input "DE/25-26/64"
click at [622, 280] on button "Receive" at bounding box center [623, 282] width 30 height 13
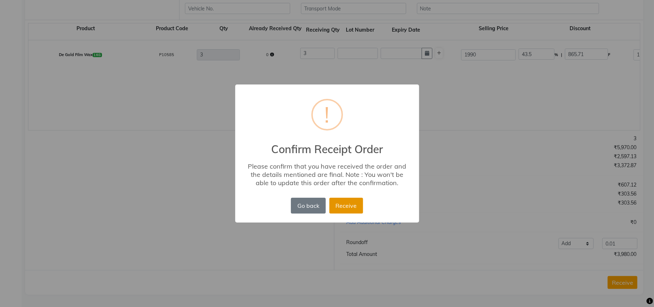
click at [354, 206] on button "Receive" at bounding box center [347, 206] width 34 height 16
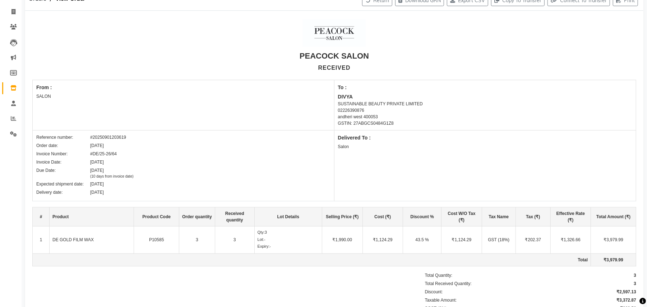
scroll to position [0, 0]
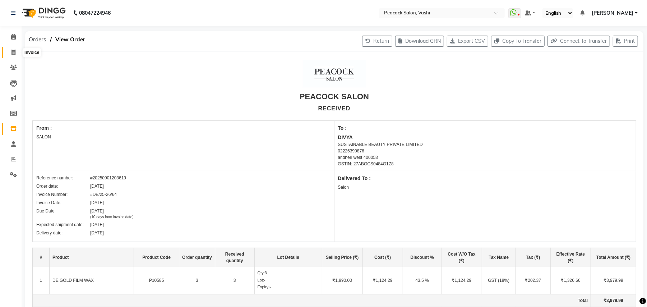
click at [14, 51] on icon at bounding box center [14, 52] width 4 height 5
select select "service"
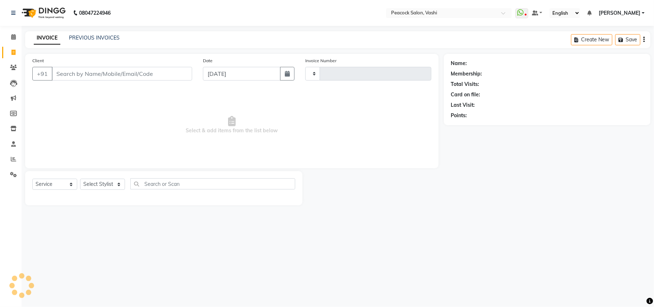
type input "2820"
select select "619"
click at [91, 36] on link "PREVIOUS INVOICES" at bounding box center [94, 38] width 51 height 6
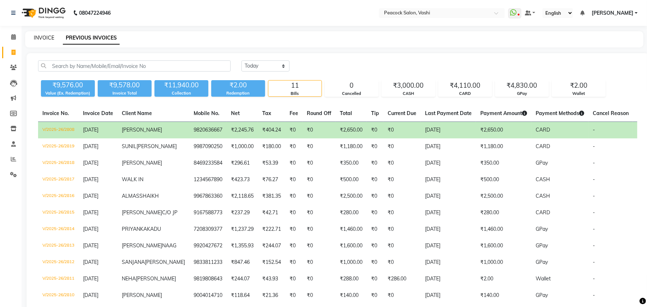
click at [36, 38] on link "INVOICE" at bounding box center [44, 38] width 20 height 6
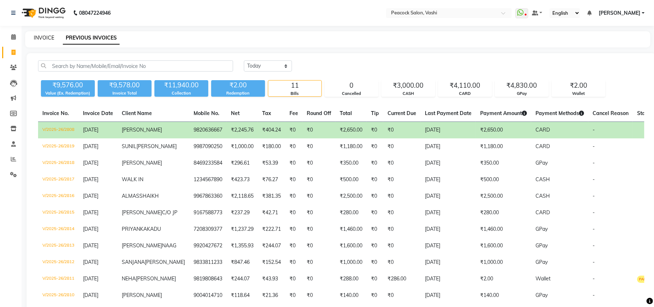
select select "619"
select select "service"
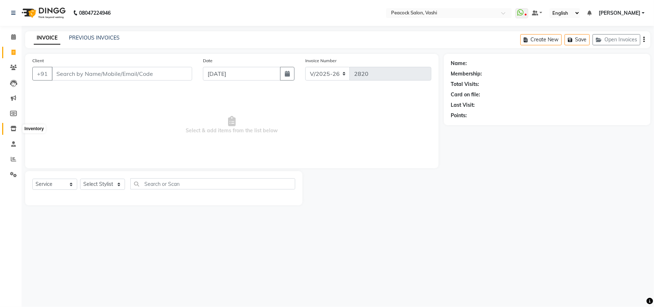
click at [13, 130] on icon at bounding box center [13, 128] width 6 height 5
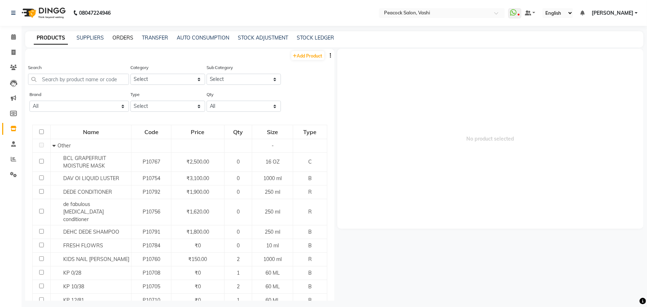
click at [119, 38] on link "ORDERS" at bounding box center [122, 38] width 21 height 6
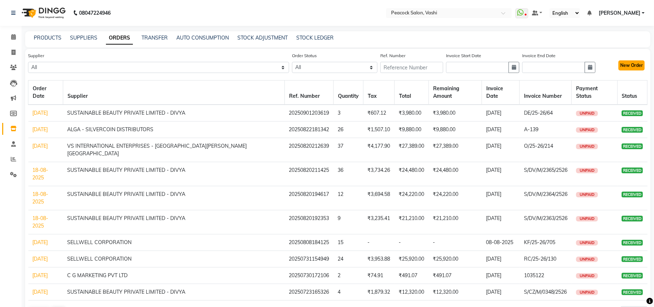
click at [633, 63] on button "New Order" at bounding box center [632, 65] width 26 height 10
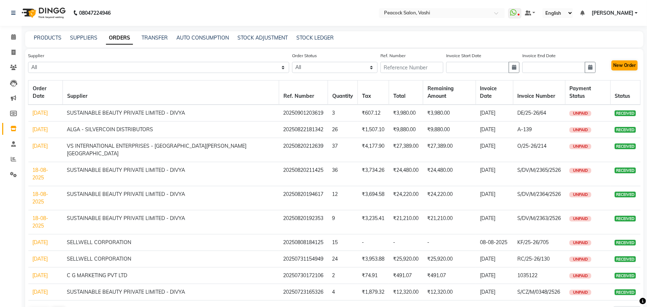
select select "true"
select select "812"
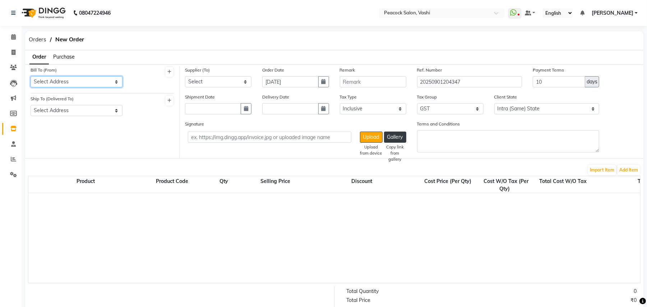
click at [52, 80] on select "Select Address Salon SALON" at bounding box center [77, 81] width 92 height 11
select select "566"
click at [31, 76] on select "Select Address Salon SALON" at bounding box center [77, 81] width 92 height 11
click at [66, 102] on div "Ship To (Delivered To) Select Address Salon" at bounding box center [77, 105] width 92 height 21
click at [68, 110] on select "Select Address Salon" at bounding box center [77, 110] width 92 height 11
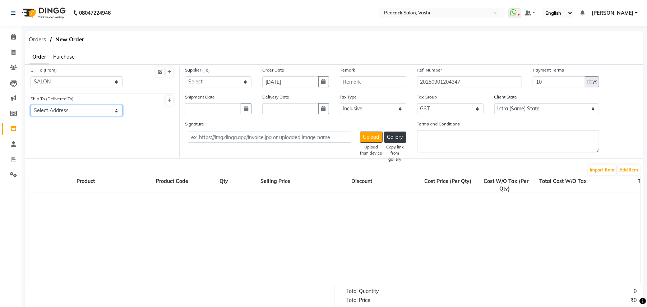
select select "481"
click at [31, 105] on select "Select Address Salon" at bounding box center [77, 110] width 92 height 11
click at [213, 78] on select "Select Peacock - person nakoda tradepoint llp - NAKODA TRADEPOINT LLP SUSTAINAB…" at bounding box center [218, 81] width 66 height 11
select select "1165"
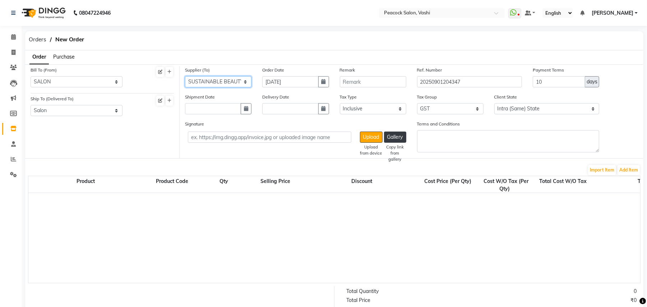
click at [185, 76] on select "Select Peacock - person nakoda tradepoint llp - NAKODA TRADEPOINT LLP SUSTAINAB…" at bounding box center [218, 81] width 66 height 11
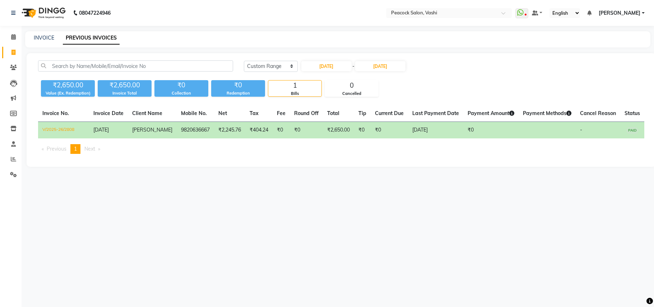
select select "range"
click at [45, 37] on link "INVOICE" at bounding box center [44, 38] width 20 height 6
select select "619"
select select "service"
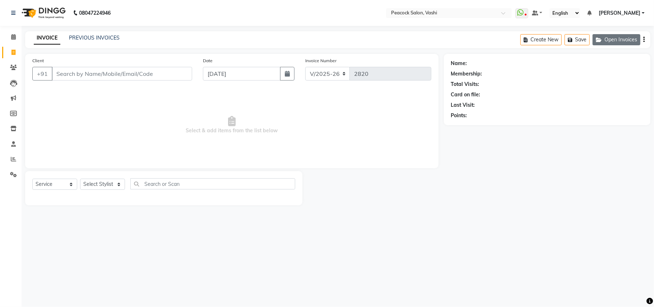
click at [608, 39] on button "Open Invoices" at bounding box center [617, 39] width 48 height 11
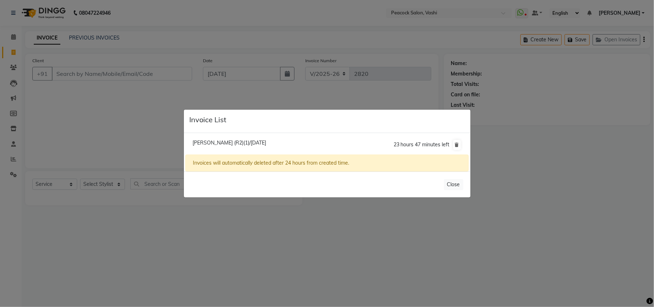
click at [249, 140] on span "Pulin Parikh (R2)(1)/01 September 2025" at bounding box center [230, 142] width 74 height 6
type input "9833113347"
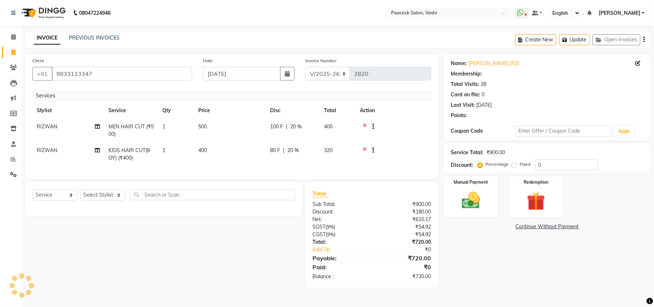
type input "20"
select select "1: Object"
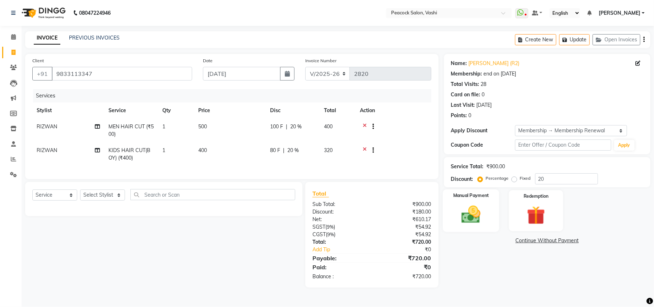
click at [478, 204] on img at bounding box center [471, 214] width 31 height 22
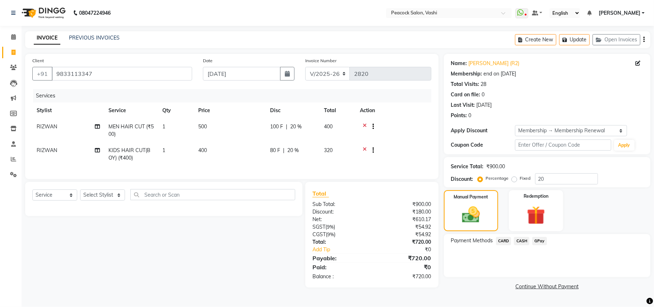
click at [505, 243] on span "CARD" at bounding box center [503, 241] width 15 height 8
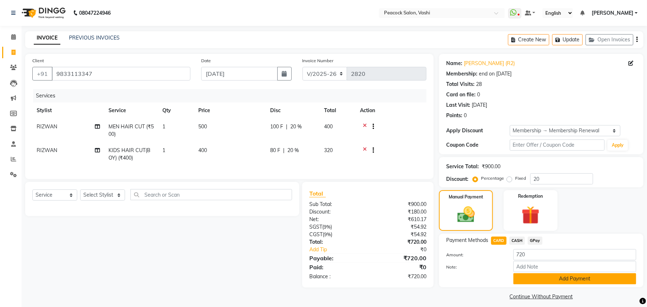
click at [521, 275] on button "Add Payment" at bounding box center [575, 278] width 123 height 11
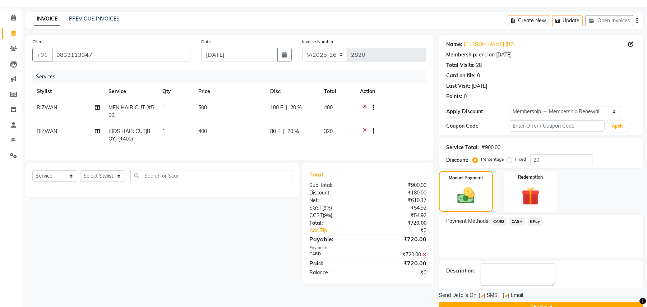
scroll to position [36, 0]
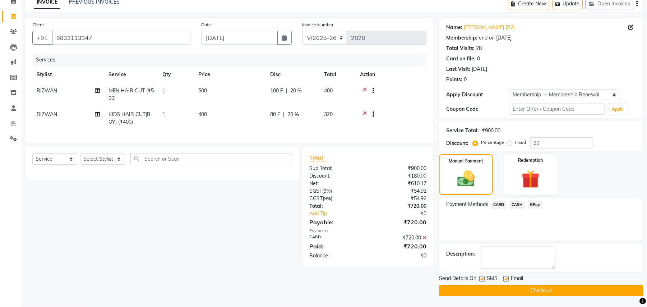
click at [525, 290] on button "Checkout" at bounding box center [541, 290] width 204 height 11
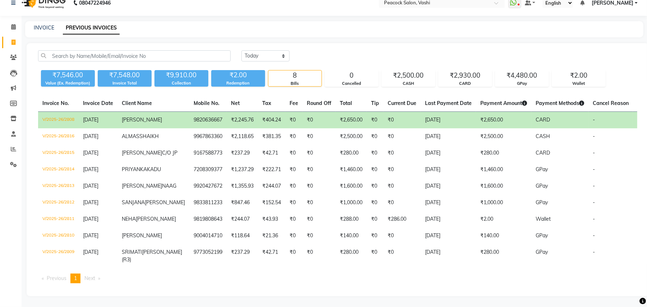
click at [634, 67] on div "₹7,546.00 Value (Ex. Redemption) ₹7,548.00 Invoice Total ₹9,910.00 Collection ₹…" at bounding box center [337, 76] width 599 height 19
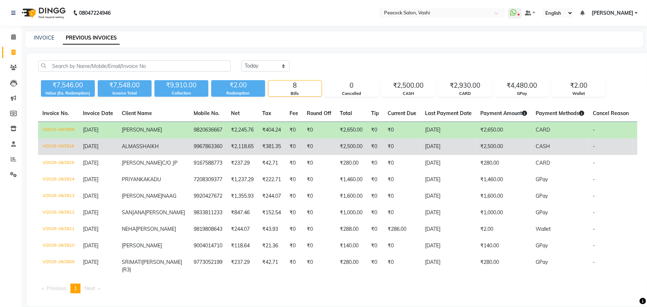
click at [189, 149] on td "9967863360" at bounding box center [207, 146] width 37 height 17
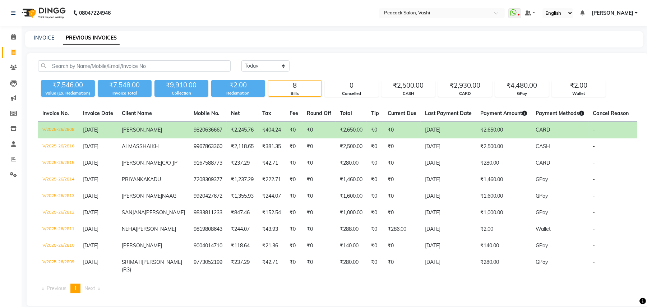
click at [227, 133] on td "₹2,245.76" at bounding box center [242, 130] width 31 height 17
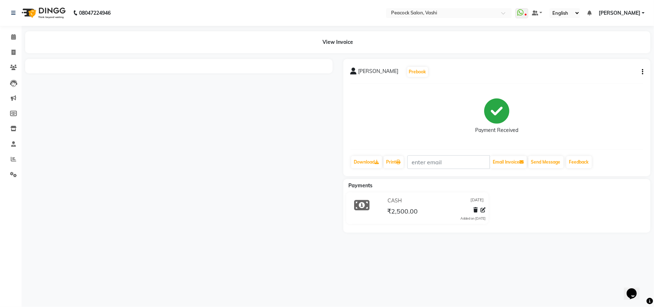
click at [643, 75] on button "button" at bounding box center [641, 72] width 4 height 8
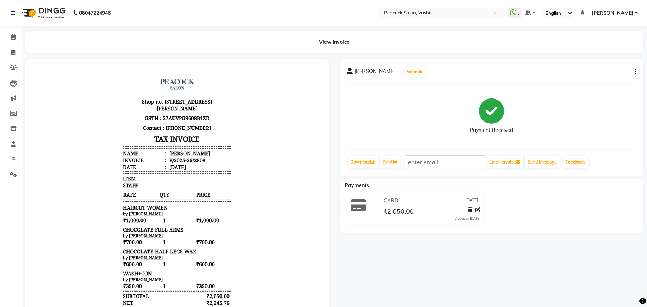
click at [631, 72] on div "NEETA Prebook" at bounding box center [492, 72] width 290 height 12
click at [635, 72] on icon "button" at bounding box center [635, 72] width 1 height 0
click at [468, 209] on div at bounding box center [472, 211] width 15 height 10
click at [470, 210] on icon at bounding box center [470, 209] width 4 height 5
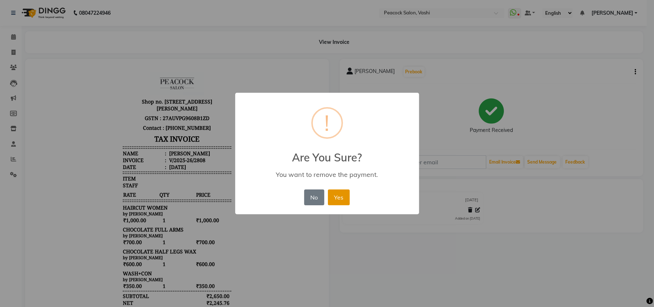
click at [331, 196] on button "Yes" at bounding box center [339, 197] width 22 height 16
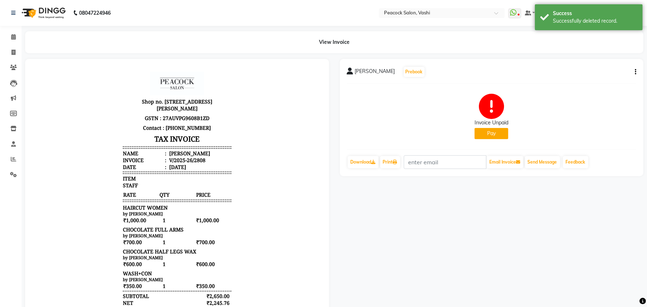
click at [635, 72] on icon "button" at bounding box center [635, 72] width 1 height 0
click at [585, 59] on div "Cancel Invoice" at bounding box center [599, 58] width 49 height 9
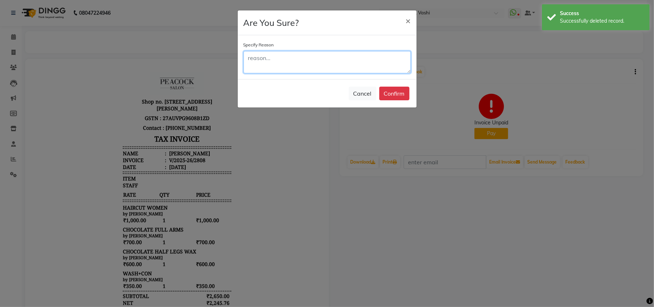
click at [280, 69] on textarea at bounding box center [327, 62] width 167 height 22
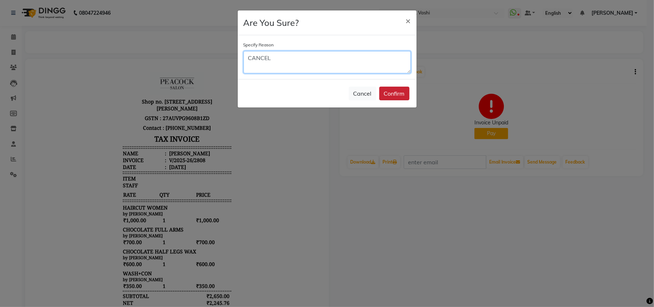
type textarea "CANCEL"
click at [389, 97] on button "Confirm" at bounding box center [395, 94] width 30 height 14
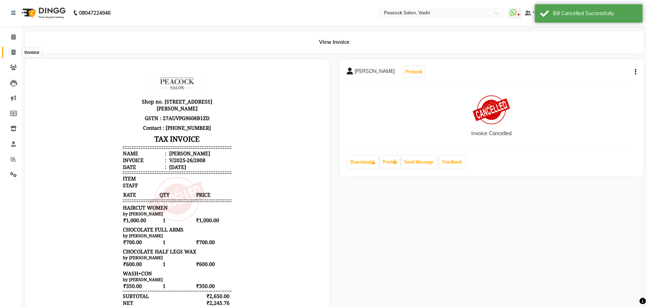
click at [14, 54] on icon at bounding box center [14, 52] width 4 height 5
select select "service"
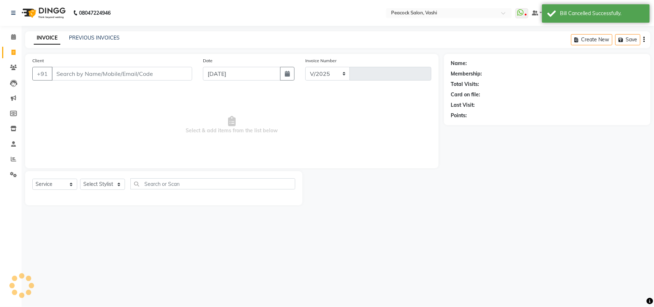
select select "619"
type input "2821"
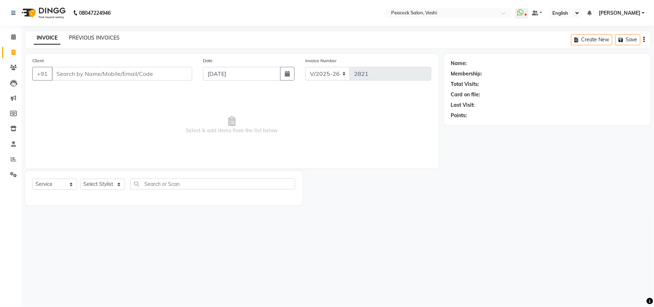
click at [109, 38] on link "PREVIOUS INVOICES" at bounding box center [94, 38] width 51 height 6
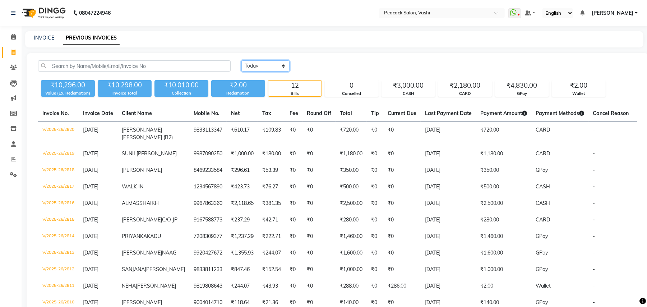
click at [255, 68] on select "Today Yesterday Custom Range" at bounding box center [266, 65] width 48 height 11
select select "range"
click at [242, 60] on select "Today Yesterday Custom Range" at bounding box center [266, 65] width 48 height 11
click at [318, 68] on input "[DATE]" at bounding box center [324, 66] width 50 height 10
select select "9"
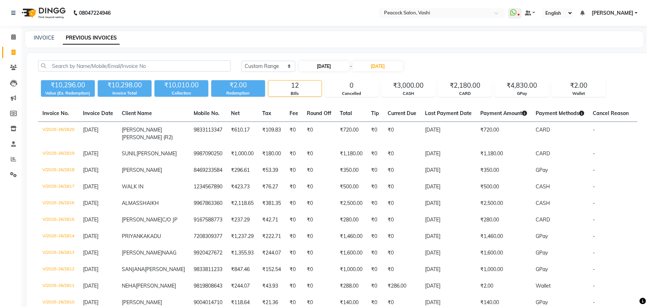
select select "2025"
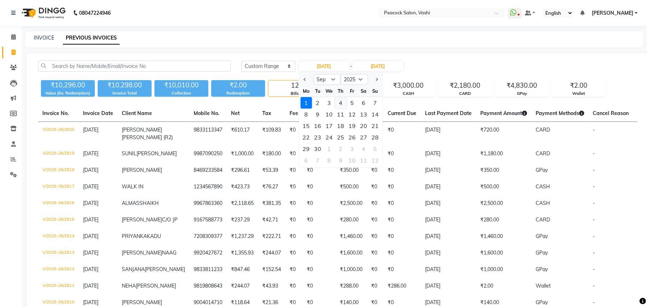
click at [340, 103] on div "4" at bounding box center [341, 103] width 12 height 12
type input "04-09-2025"
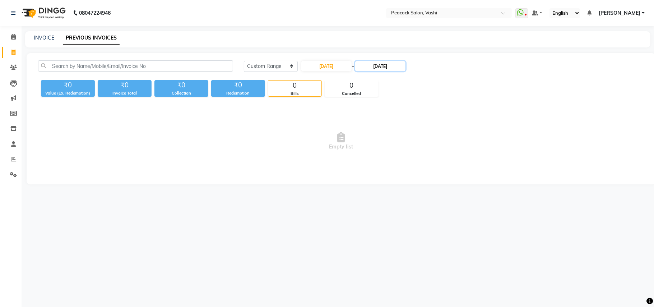
click at [377, 64] on input "[DATE]" at bounding box center [380, 66] width 50 height 10
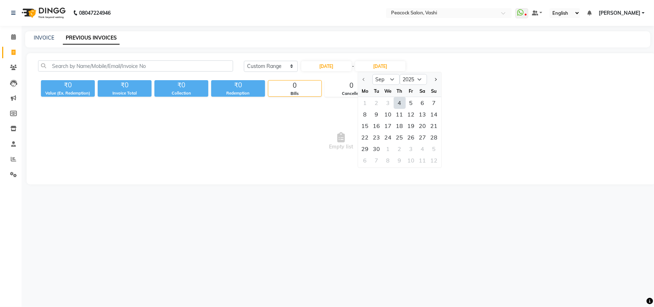
click at [397, 101] on div "4" at bounding box center [400, 103] width 12 height 12
type input "04-09-2025"
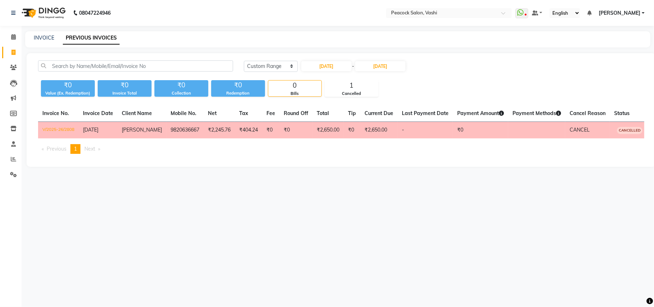
click at [71, 129] on td "V/2025-26/2808" at bounding box center [58, 130] width 41 height 17
click at [171, 126] on td "9820636667" at bounding box center [184, 130] width 37 height 17
click at [15, 68] on icon at bounding box center [13, 67] width 7 height 5
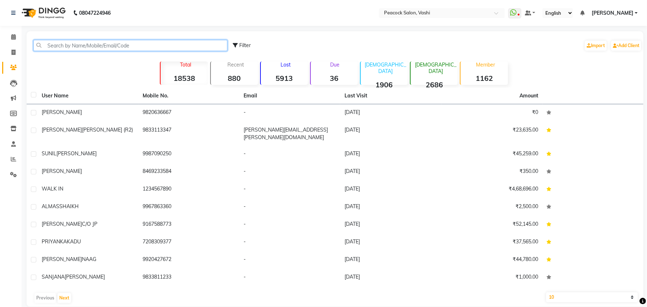
click at [58, 43] on input "text" at bounding box center [130, 45] width 194 height 11
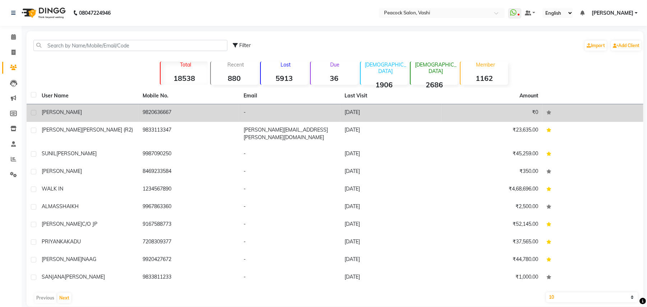
click at [55, 113] on span "[PERSON_NAME]" at bounding box center [62, 112] width 40 height 6
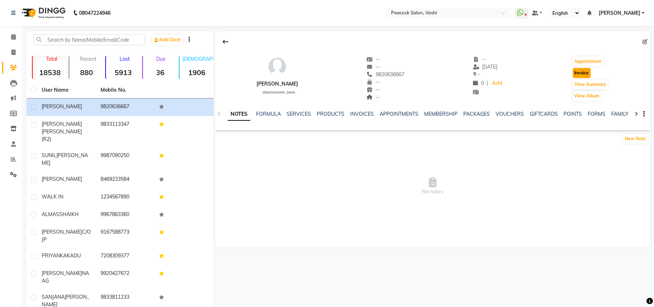
click at [581, 71] on button "Invoice" at bounding box center [582, 73] width 18 height 10
select select "service"
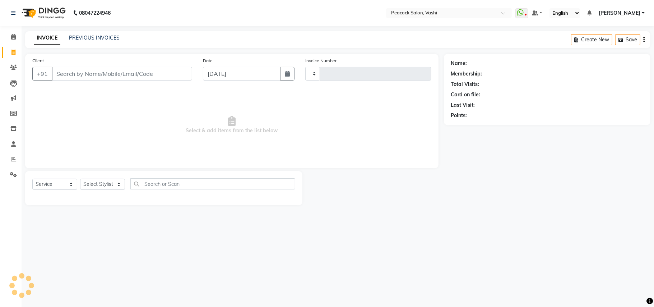
type input "2821"
select select "619"
type input "9820636667"
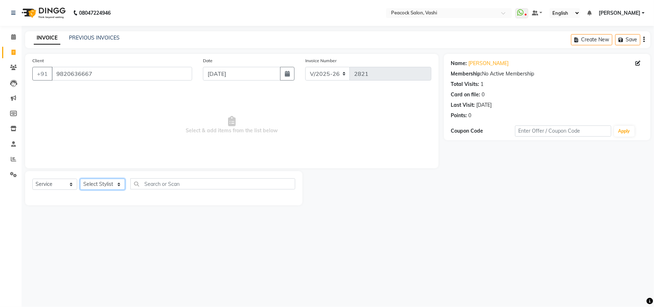
click at [98, 180] on select "Select Stylist anim [PERSON_NAME] APARNA [PERSON_NAME] DC Dingg Support [PERSON…" at bounding box center [102, 184] width 45 height 11
select select "57174"
click at [80, 179] on select "Select Stylist anim [PERSON_NAME] APARNA [PERSON_NAME] DC Dingg Support [PERSON…" at bounding box center [102, 184] width 45 height 11
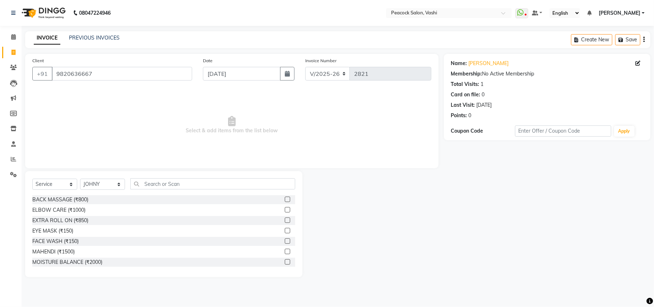
click at [156, 176] on div "Select Service Product Membership Package Voucher Prepaid Gift Card Select Styl…" at bounding box center [163, 224] width 277 height 106
click at [155, 182] on input "text" at bounding box center [212, 183] width 165 height 11
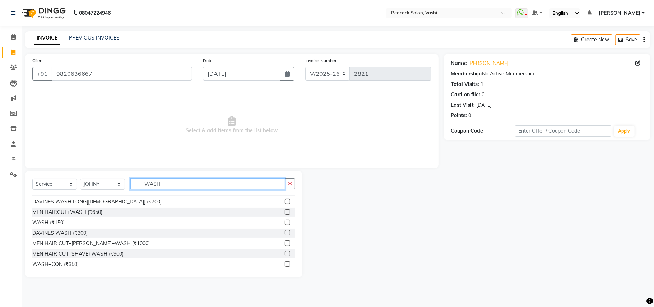
scroll to position [53, 0]
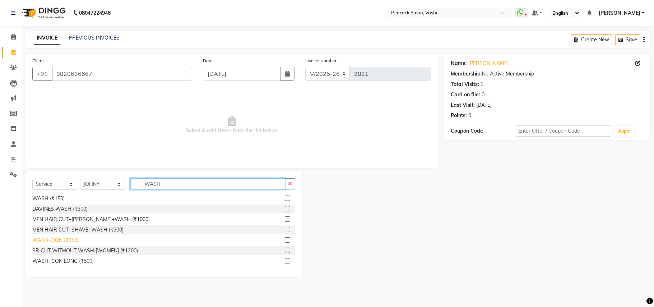
type input "WASH"
click at [72, 238] on div "WASH+CON (₹350)" at bounding box center [55, 240] width 46 height 8
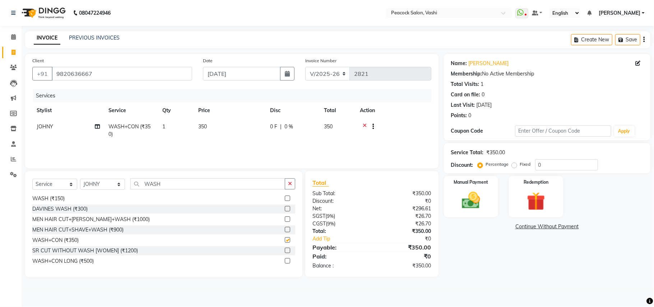
checkbox input "false"
click at [174, 186] on input "WASH" at bounding box center [207, 183] width 155 height 11
type input "W"
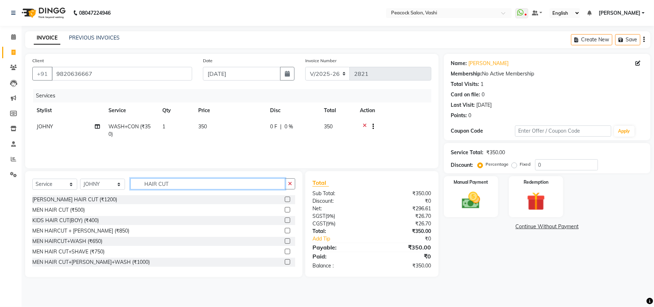
scroll to position [32, 0]
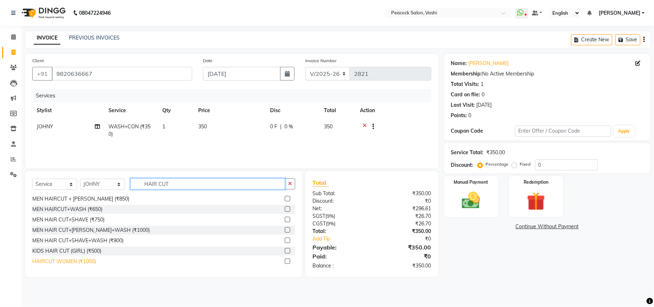
type input "HAIR CUT"
click at [42, 260] on div "HAIRCUT WOMEN (₹1000)" at bounding box center [64, 262] width 64 height 8
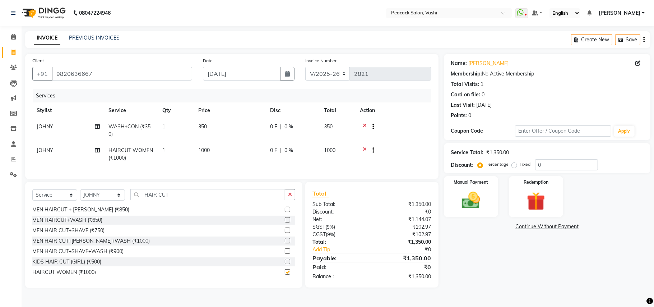
checkbox input "false"
click at [106, 201] on select "Select Stylist anim shinglai ANKUSH APARNA ASHWINI BHAGWATI DC Dingg Support HA…" at bounding box center [102, 194] width 45 height 11
select select "37757"
click at [80, 197] on select "Select Stylist anim shinglai ANKUSH APARNA ASHWINI BHAGWATI DC Dingg Support HA…" at bounding box center [102, 194] width 45 height 11
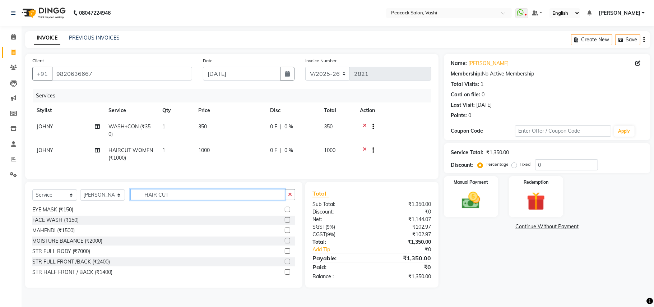
click at [170, 200] on input "HAIR CUT" at bounding box center [207, 194] width 155 height 11
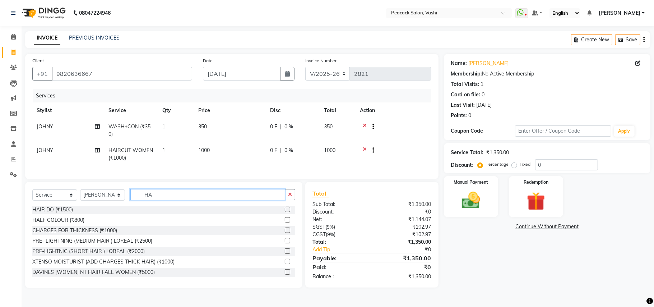
type input "H"
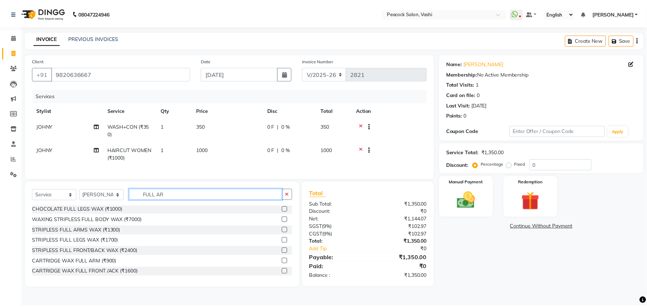
scroll to position [12, 0]
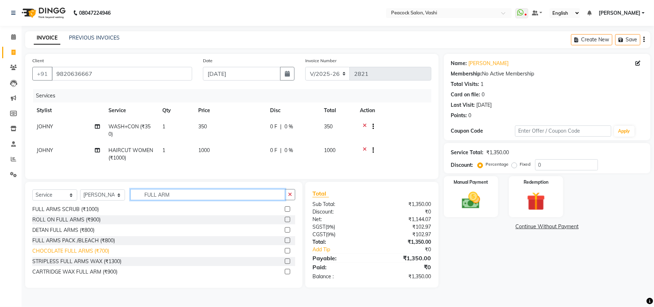
type input "FULL ARM"
click at [90, 255] on div "CHOCOLATE FULL ARMS (₹700)" at bounding box center [70, 251] width 77 height 8
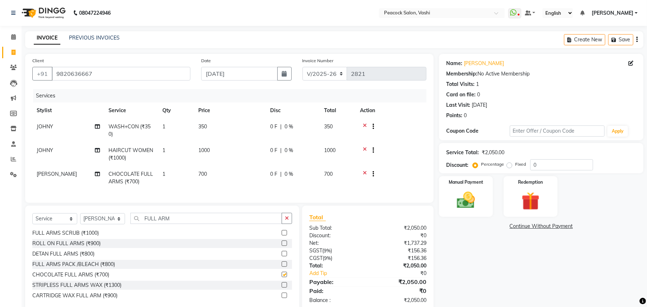
checkbox input "false"
click at [173, 224] on input "FULL ARM" at bounding box center [206, 218] width 152 height 11
type input "F"
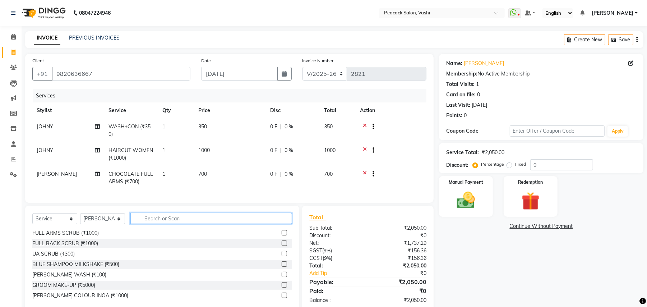
type input "H"
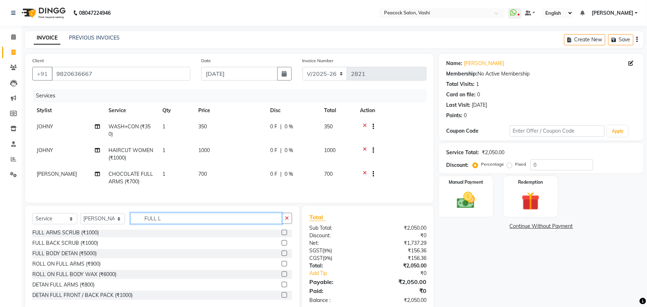
scroll to position [0, 0]
type input "FULL L"
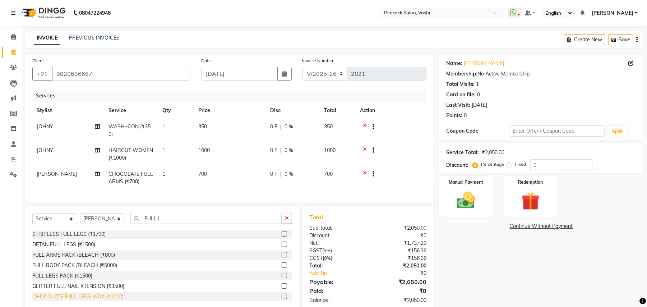
click at [106, 300] on div "CHOCOLATE FULL LEGS WAX (₹1000)" at bounding box center [77, 297] width 91 height 8
checkbox input "false"
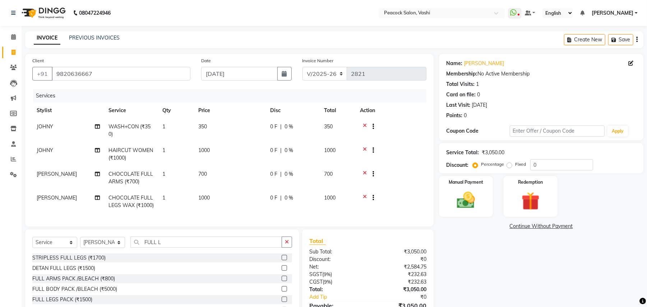
click at [136, 201] on td "CHOCOLATE FULL LEGS WAX (₹1000)" at bounding box center [131, 202] width 54 height 24
select select "37757"
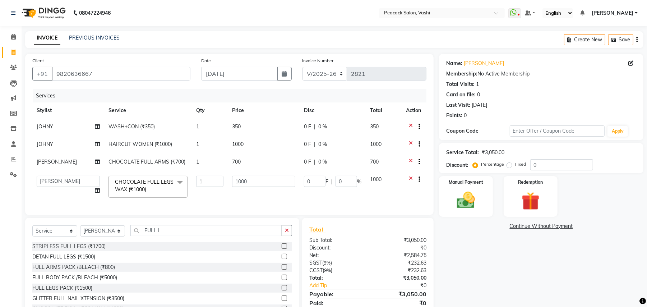
click at [146, 184] on span "CHOCOLATE FULL LEGS WAX (₹1000)" at bounding box center [144, 186] width 59 height 14
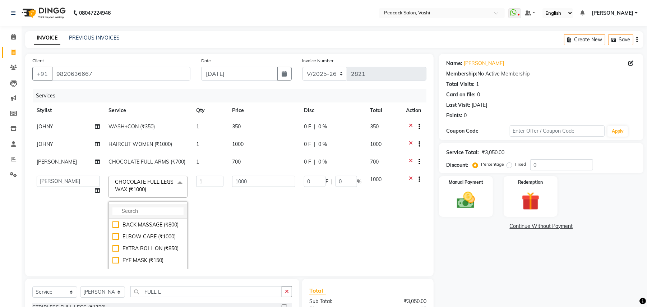
click at [136, 208] on input "multiselect-search" at bounding box center [147, 211] width 71 height 8
type input "HALF LE"
click at [152, 238] on div "CHOCOLATE HALF LEGS WAX (₹600)" at bounding box center [147, 241] width 71 height 15
checkbox input "true"
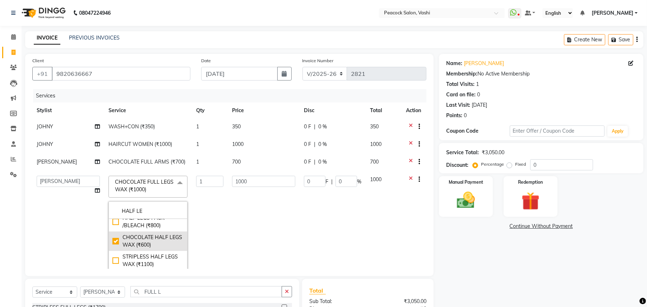
type input "600"
click at [505, 266] on div "Name: Neeta Membership: No Active Membership Total Visits: 1 Card on file: 0 La…" at bounding box center [544, 219] width 210 height 331
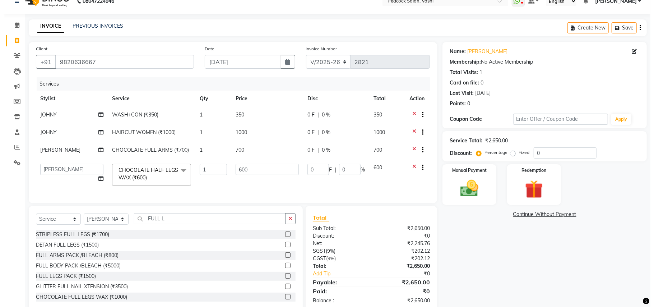
scroll to position [0, 0]
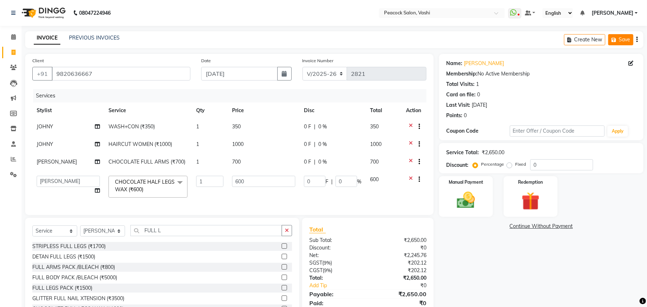
click at [618, 39] on button "Save" at bounding box center [620, 39] width 25 height 11
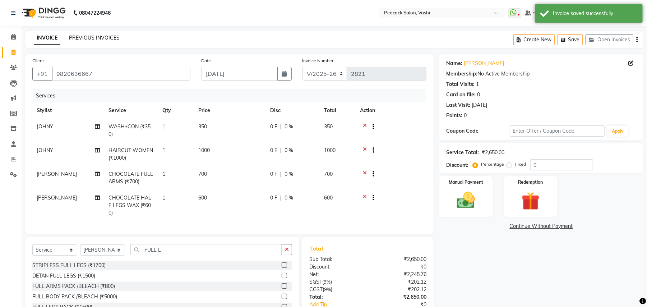
click at [74, 38] on link "PREVIOUS INVOICES" at bounding box center [94, 38] width 51 height 6
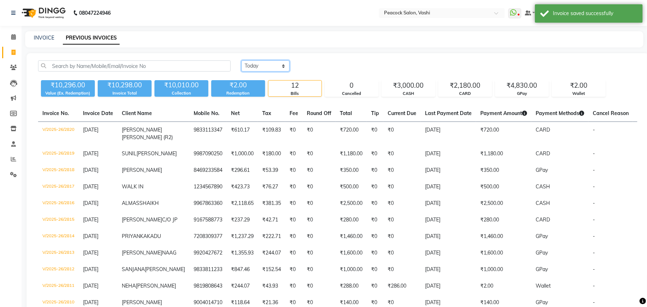
drag, startPoint x: 269, startPoint y: 61, endPoint x: 267, endPoint y: 65, distance: 4.5
click at [268, 62] on select "Today Yesterday Custom Range" at bounding box center [266, 65] width 48 height 11
select select "range"
click at [242, 60] on select "Today Yesterday Custom Range" at bounding box center [266, 65] width 48 height 11
click at [330, 65] on input "[DATE]" at bounding box center [324, 66] width 50 height 10
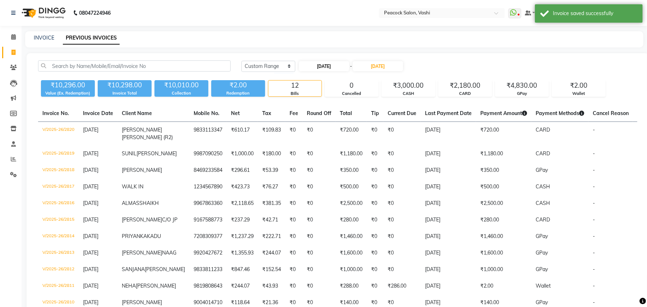
select select "9"
select select "2025"
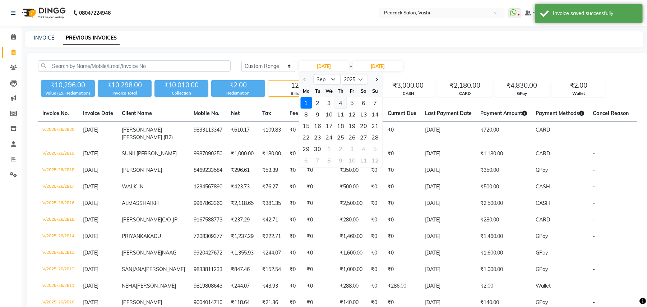
click at [341, 104] on div "4" at bounding box center [341, 103] width 12 height 12
type input "04-09-2025"
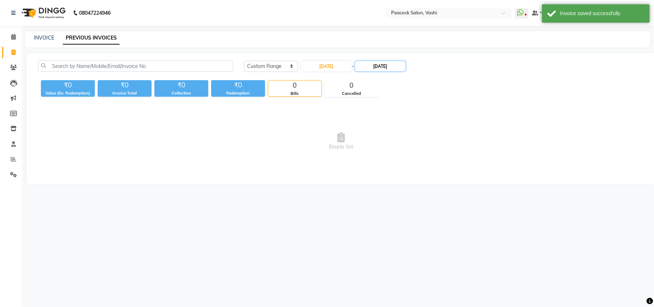
click at [376, 68] on input "[DATE]" at bounding box center [380, 66] width 50 height 10
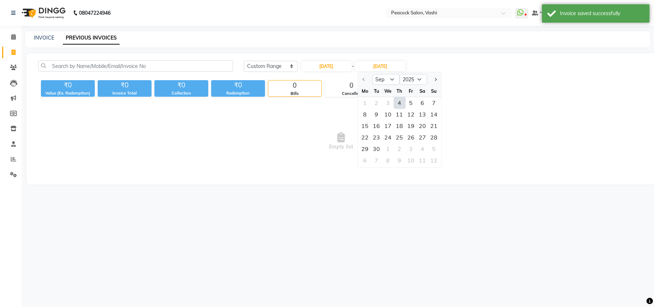
click at [396, 103] on div "4" at bounding box center [400, 103] width 12 height 12
type input "04-09-2025"
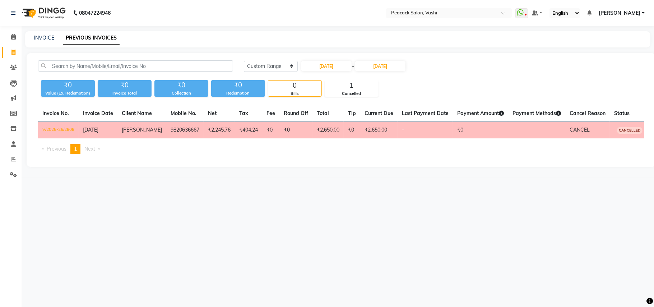
click at [60, 128] on td "V/2025-26/2808" at bounding box center [58, 130] width 41 height 17
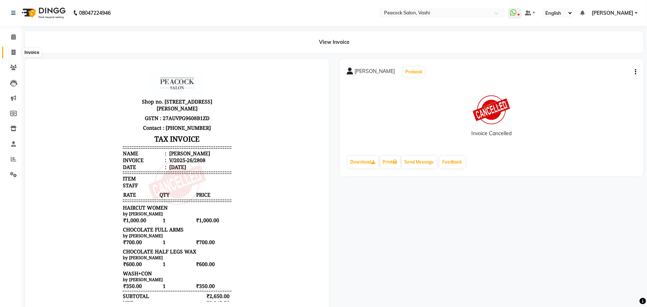
click at [12, 52] on icon at bounding box center [14, 52] width 4 height 5
select select "619"
select select "service"
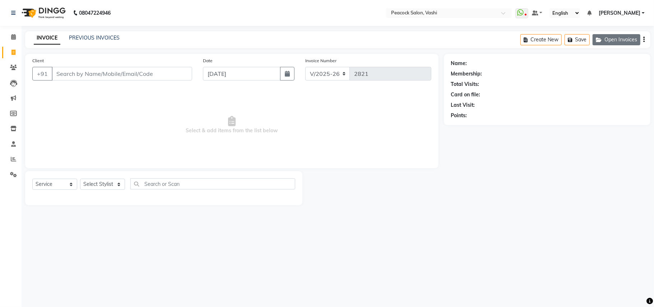
click at [603, 42] on button "Open Invoices" at bounding box center [617, 39] width 48 height 11
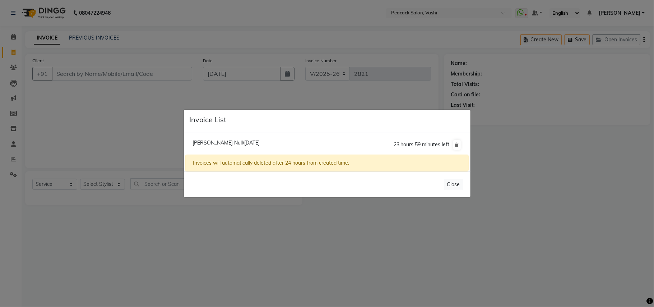
click at [208, 143] on span "[PERSON_NAME] Null/[DATE]" at bounding box center [226, 142] width 67 height 6
type input "9820636667"
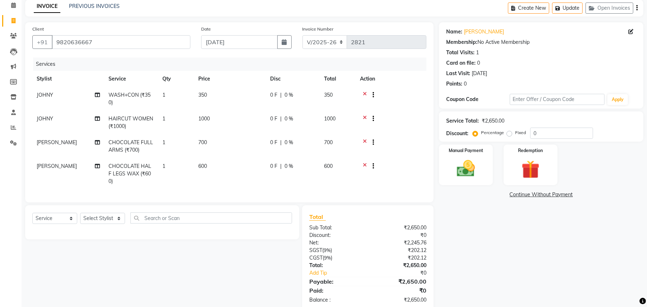
scroll to position [46, 0]
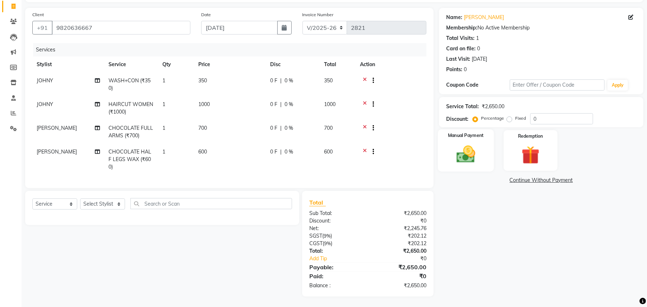
click at [482, 162] on div "Manual Payment" at bounding box center [466, 150] width 56 height 42
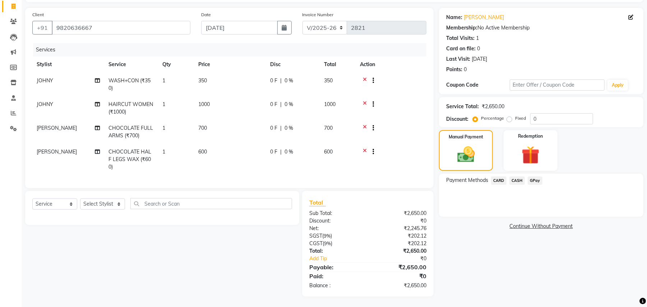
click at [501, 182] on span "CARD" at bounding box center [498, 180] width 15 height 8
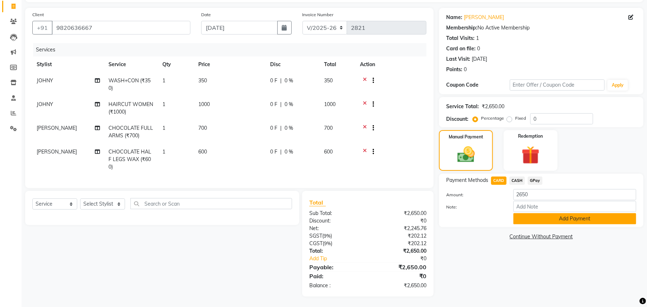
click at [528, 215] on button "Add Payment" at bounding box center [575, 218] width 123 height 11
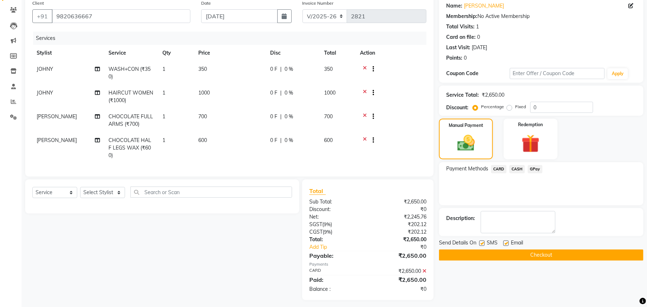
scroll to position [61, 0]
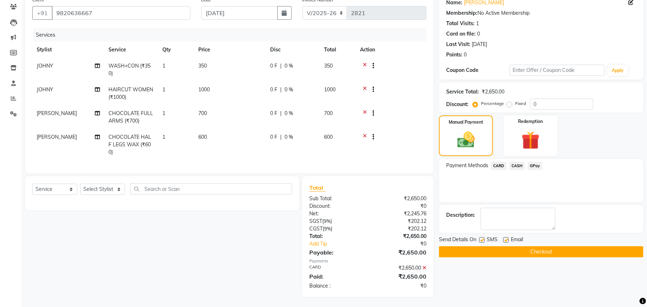
click at [516, 252] on button "Checkout" at bounding box center [541, 251] width 204 height 11
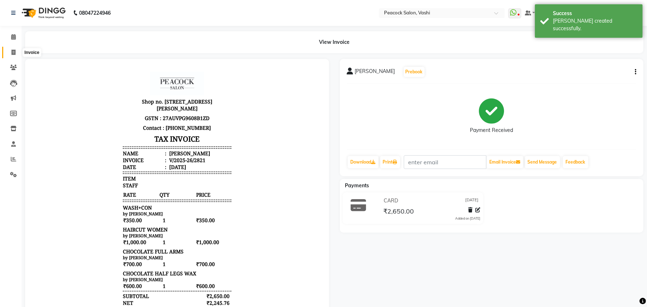
click at [15, 55] on icon at bounding box center [14, 52] width 4 height 5
select select "service"
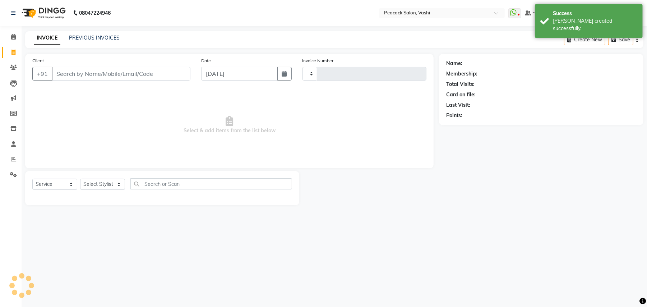
type input "2822"
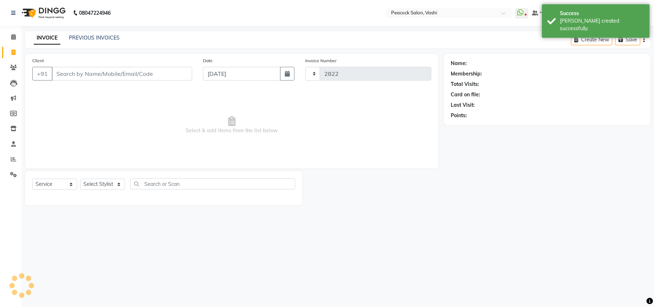
select select "619"
click at [108, 38] on link "PREVIOUS INVOICES" at bounding box center [94, 38] width 51 height 6
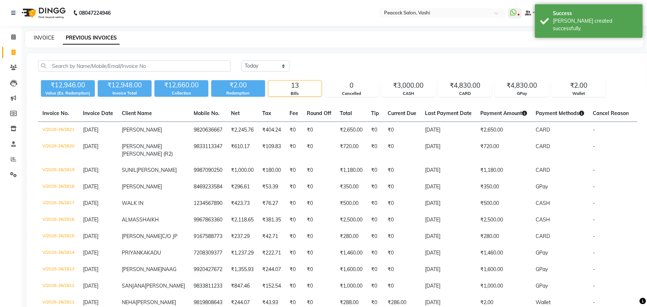
click at [51, 36] on link "INVOICE" at bounding box center [44, 38] width 20 height 6
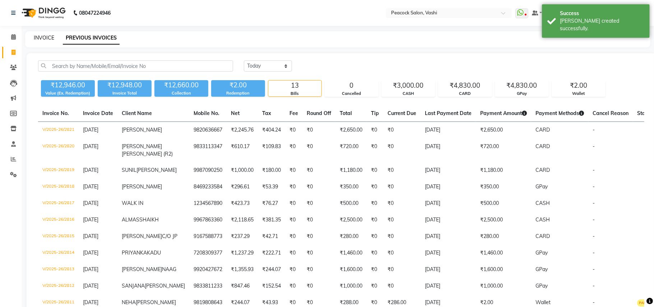
select select "619"
select select "service"
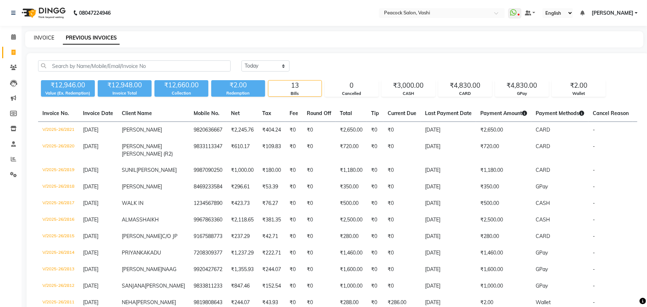
click at [51, 36] on link "INVOICE" at bounding box center [44, 38] width 20 height 6
select select "619"
select select "service"
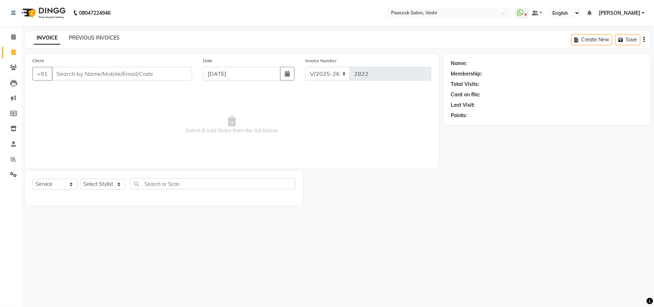
click at [88, 37] on link "PREVIOUS INVOICES" at bounding box center [94, 38] width 51 height 6
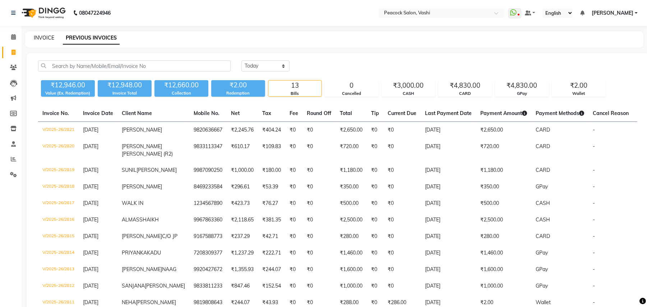
click at [52, 37] on link "INVOICE" at bounding box center [44, 38] width 20 height 6
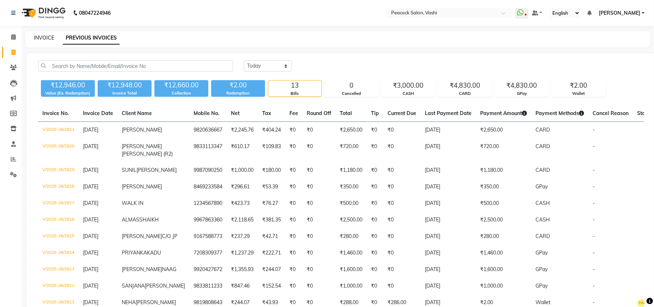
select select "619"
select select "service"
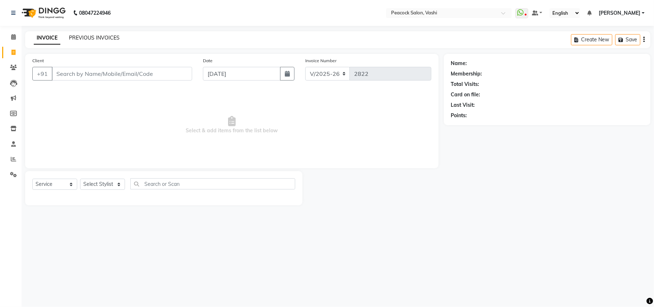
click at [104, 35] on link "PREVIOUS INVOICES" at bounding box center [94, 38] width 51 height 6
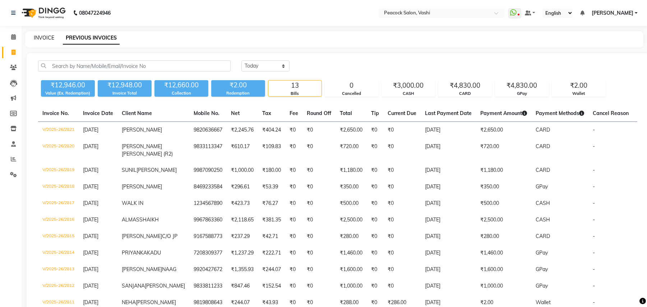
click at [35, 39] on link "INVOICE" at bounding box center [44, 38] width 20 height 6
select select "service"
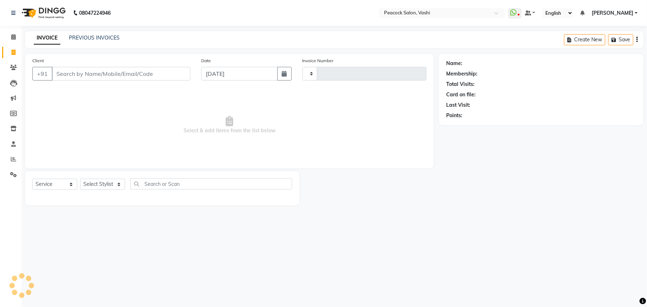
type input "2822"
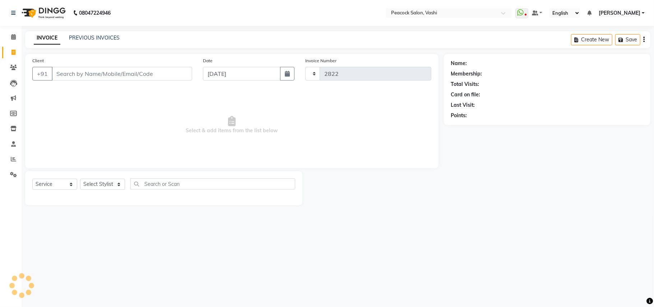
select select "619"
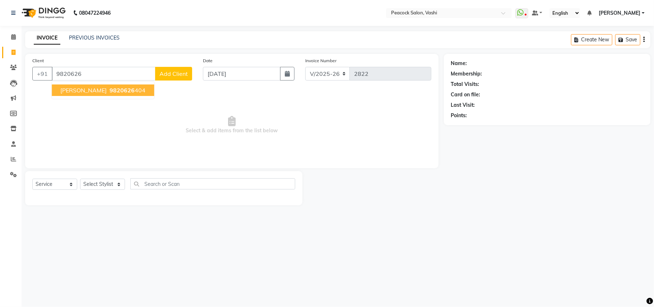
click at [86, 88] on span "[PERSON_NAME]" at bounding box center [83, 90] width 46 height 7
type input "9820626404"
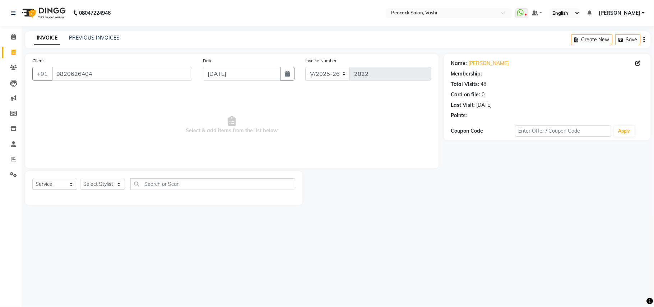
select select "1: Object"
click at [98, 190] on div "Select Service Product Membership Package Voucher Prepaid Gift Card Select Styl…" at bounding box center [163, 186] width 263 height 17
click at [98, 185] on select "Select Stylist anim [PERSON_NAME] APARNA [PERSON_NAME] DC Dingg Support [PERSON…" at bounding box center [102, 184] width 45 height 11
select select "86665"
click at [80, 179] on select "Select Stylist anim [PERSON_NAME] APARNA [PERSON_NAME] DC Dingg Support [PERSON…" at bounding box center [102, 184] width 45 height 11
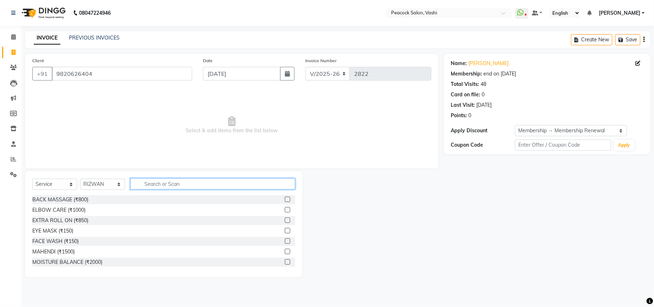
click at [160, 187] on input "text" at bounding box center [212, 183] width 165 height 11
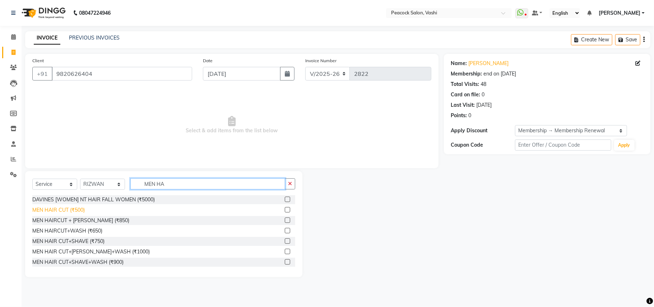
type input "MEN HA"
click at [79, 209] on div "MEN HAIR CUT (₹500)" at bounding box center [58, 210] width 52 height 8
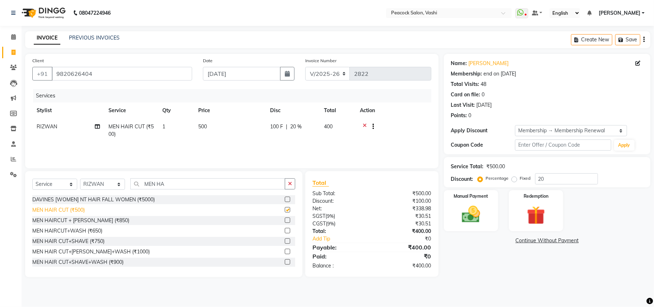
checkbox input "false"
click at [473, 217] on img at bounding box center [471, 214] width 31 height 22
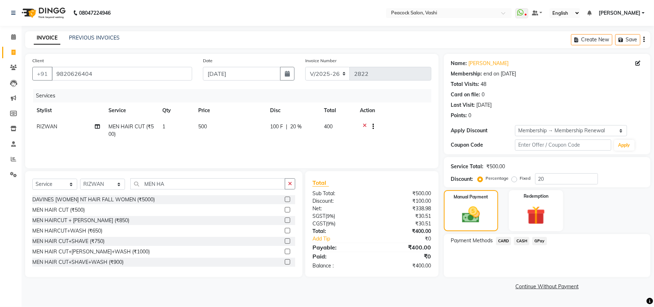
click at [543, 240] on span "GPay" at bounding box center [540, 241] width 15 height 8
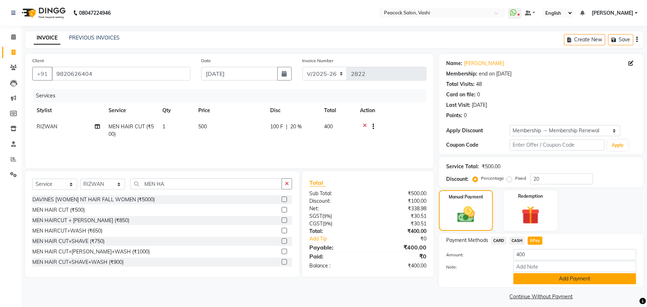
click at [545, 278] on button "Add Payment" at bounding box center [575, 278] width 123 height 11
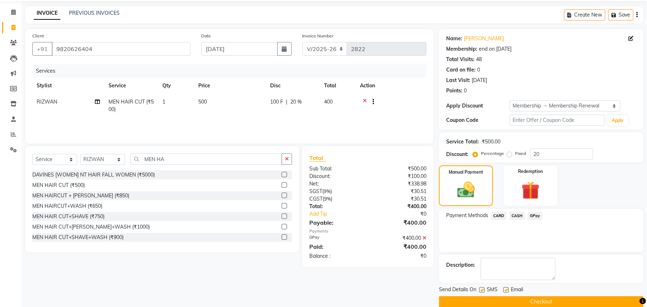
scroll to position [36, 0]
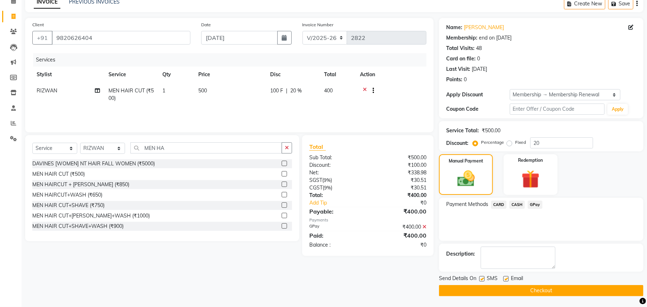
click at [526, 289] on button "Checkout" at bounding box center [541, 290] width 204 height 11
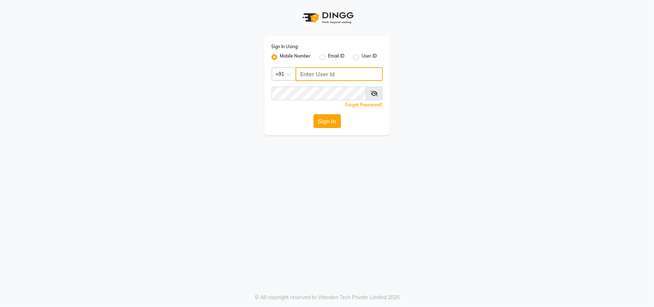
type input "9920724449"
click at [329, 122] on button "Sign In" at bounding box center [327, 121] width 27 height 14
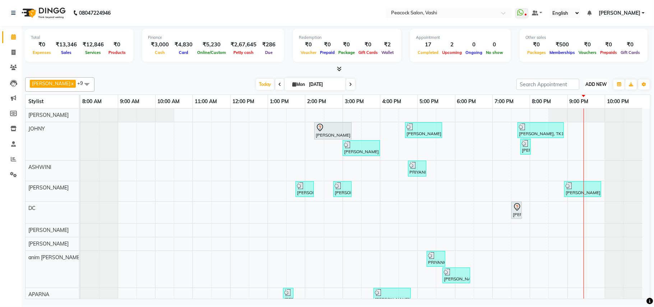
click at [595, 87] on span "ADD NEW" at bounding box center [596, 84] width 21 height 5
click at [579, 117] on link "Add Expense" at bounding box center [580, 116] width 57 height 9
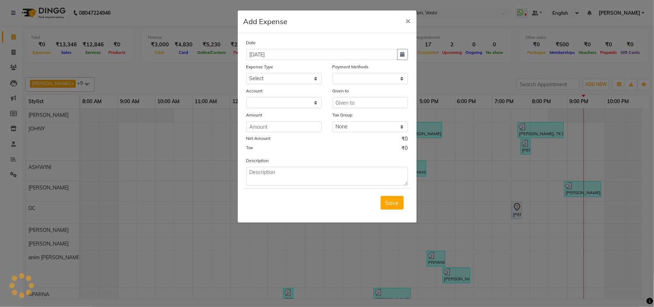
select select "1"
select select "2142"
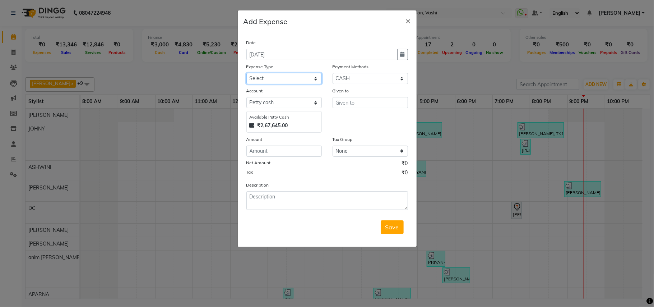
click at [278, 76] on select "Select Advance Salary apmc BANK beauty studio bevarages bonus cable cake Car ma…" at bounding box center [284, 78] width 75 height 11
select select "6162"
drag, startPoint x: 297, startPoint y: 81, endPoint x: 308, endPoint y: 83, distance: 10.9
click at [297, 81] on select "Select Advance Salary apmc BANK beauty studio bevarages bonus cable cake Car ma…" at bounding box center [284, 78] width 75 height 11
click at [337, 101] on input "text" at bounding box center [370, 102] width 75 height 11
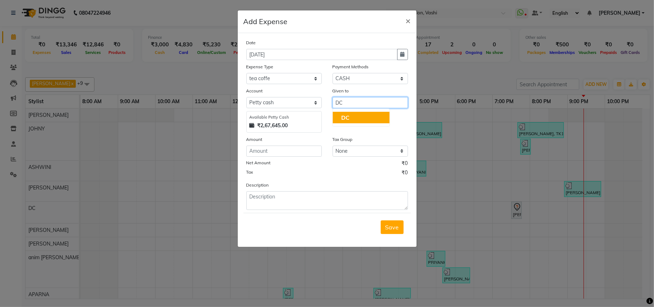
type input "DC"
click at [284, 150] on input "number" at bounding box center [284, 151] width 75 height 11
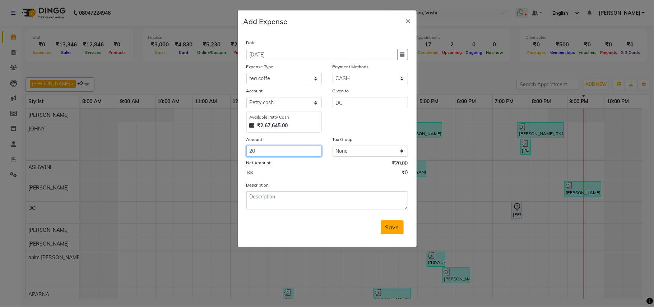
type input "20"
click at [389, 229] on span "Save" at bounding box center [393, 227] width 14 height 7
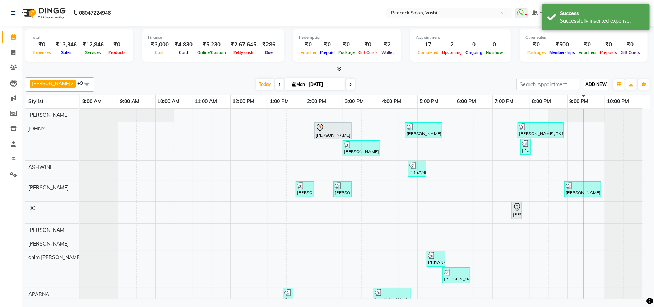
click at [594, 88] on button "ADD NEW Toggle Dropdown" at bounding box center [596, 84] width 25 height 10
click at [575, 115] on link "Add Expense" at bounding box center [580, 116] width 57 height 9
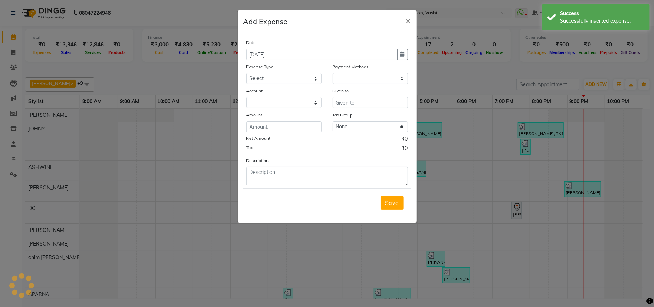
select select "1"
select select "2142"
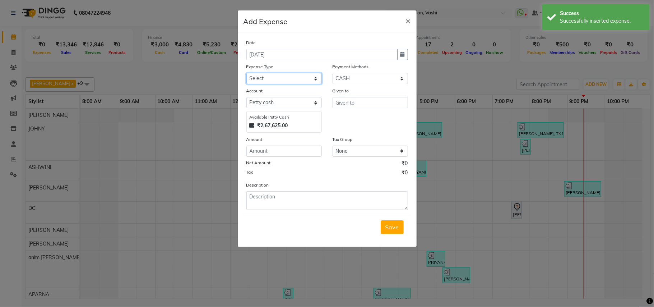
click at [251, 75] on select "Select Advance Salary apmc BANK beauty studio bevarages bonus cable cake Car ma…" at bounding box center [284, 78] width 75 height 11
click at [265, 78] on select "Select Advance Salary apmc BANK beauty studio bevarages bonus cable cake Car ma…" at bounding box center [284, 78] width 75 height 11
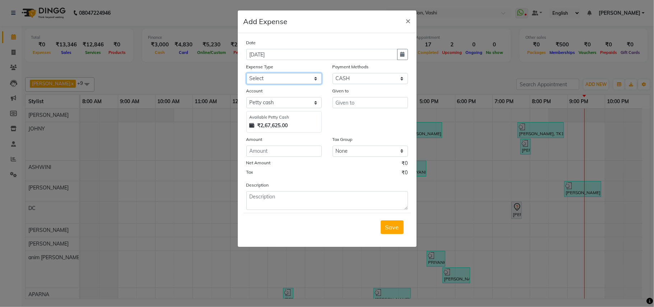
click at [259, 77] on select "Select Advance Salary apmc BANK beauty studio bevarages bonus cable cake Car ma…" at bounding box center [284, 78] width 75 height 11
select select "6122"
click at [259, 77] on select "Select Advance Salary apmc BANK beauty studio bevarages bonus cable cake Car ma…" at bounding box center [284, 78] width 75 height 11
click at [345, 107] on input "text" at bounding box center [370, 102] width 75 height 11
type input "ZEROX"
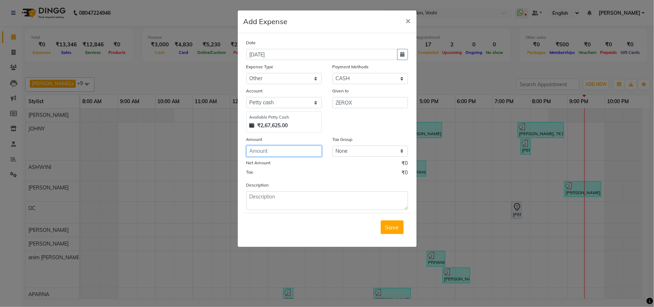
click at [286, 150] on input "number" at bounding box center [284, 151] width 75 height 11
type input "22"
click at [386, 224] on span "Save" at bounding box center [393, 227] width 14 height 7
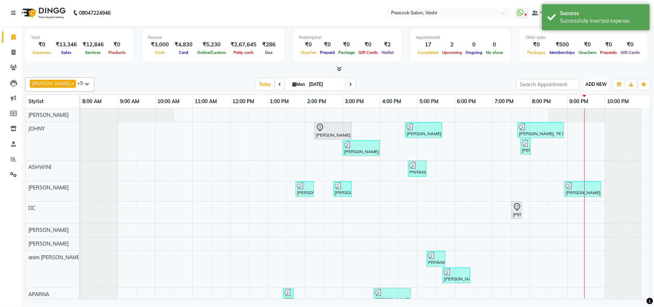
click at [602, 81] on button "ADD NEW Toggle Dropdown" at bounding box center [596, 84] width 25 height 10
click at [572, 116] on link "Add Expense" at bounding box center [580, 116] width 57 height 9
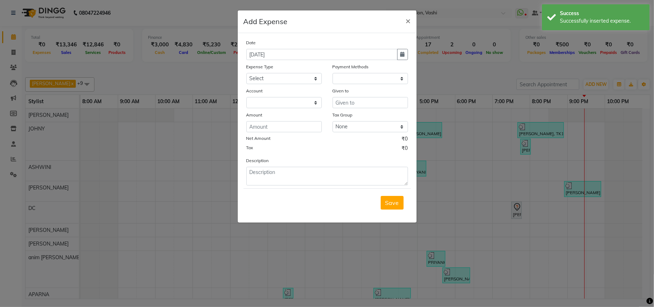
select select "1"
select select "2142"
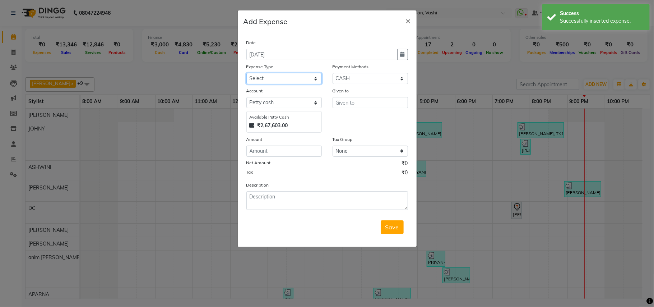
click at [284, 78] on select "Select Advance Salary apmc BANK beauty studio bevarages bonus cable cake Car ma…" at bounding box center [284, 78] width 75 height 11
select select "6122"
click at [340, 100] on input "text" at bounding box center [370, 102] width 75 height 11
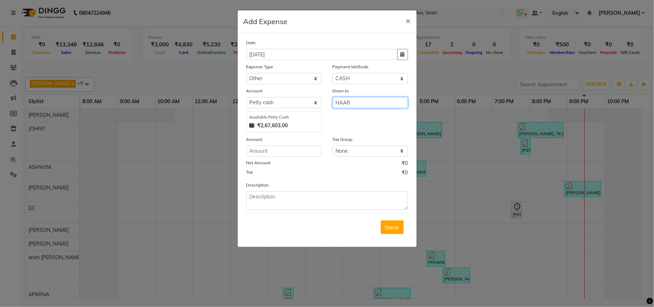
type input "HAAR"
click at [295, 144] on div "Amount" at bounding box center [284, 140] width 75 height 10
click at [291, 146] on input "number" at bounding box center [284, 151] width 75 height 11
type input "500"
click at [400, 230] on button "Save" at bounding box center [392, 227] width 23 height 14
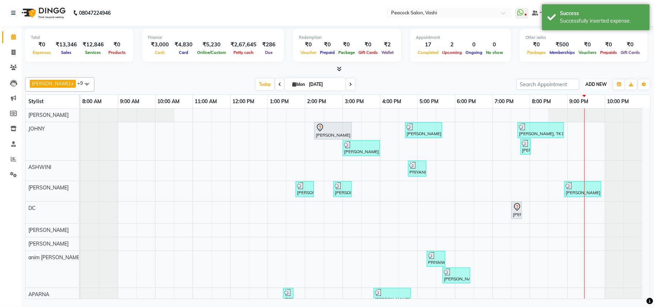
click at [589, 81] on button "ADD NEW Toggle Dropdown" at bounding box center [596, 84] width 25 height 10
click at [582, 117] on link "Add Expense" at bounding box center [580, 116] width 57 height 9
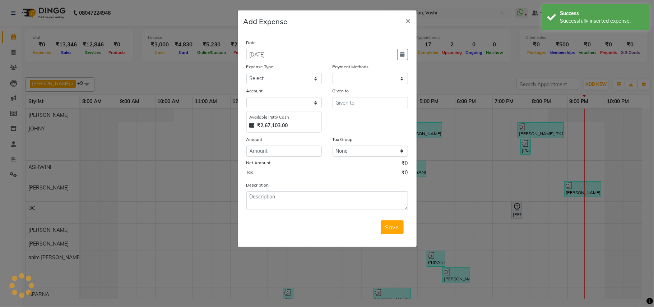
select select "1"
select select "2142"
click at [283, 81] on select "Select Advance Salary apmc BANK beauty studio bevarages bonus cable cake Car ma…" at bounding box center [284, 78] width 75 height 11
select select "6160"
click at [349, 101] on input "text" at bounding box center [370, 102] width 75 height 11
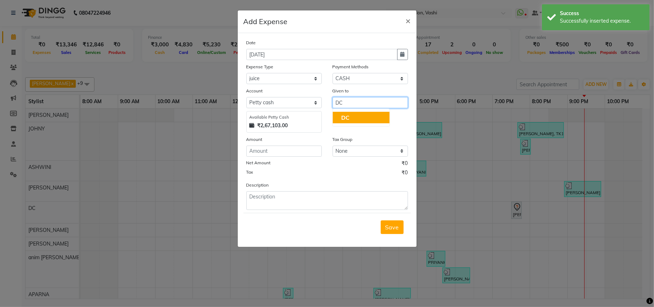
type input "DC"
click at [261, 153] on input "number" at bounding box center [284, 151] width 75 height 11
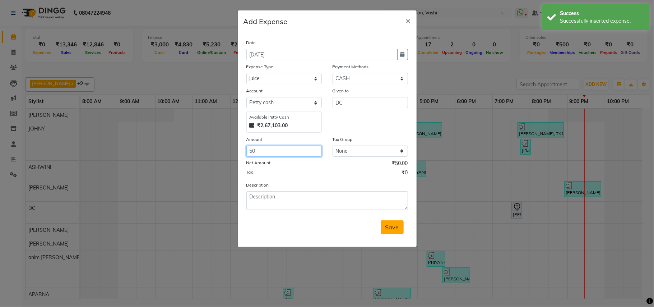
type input "50"
click at [390, 229] on span "Save" at bounding box center [393, 227] width 14 height 7
